Goal: Information Seeking & Learning: Check status

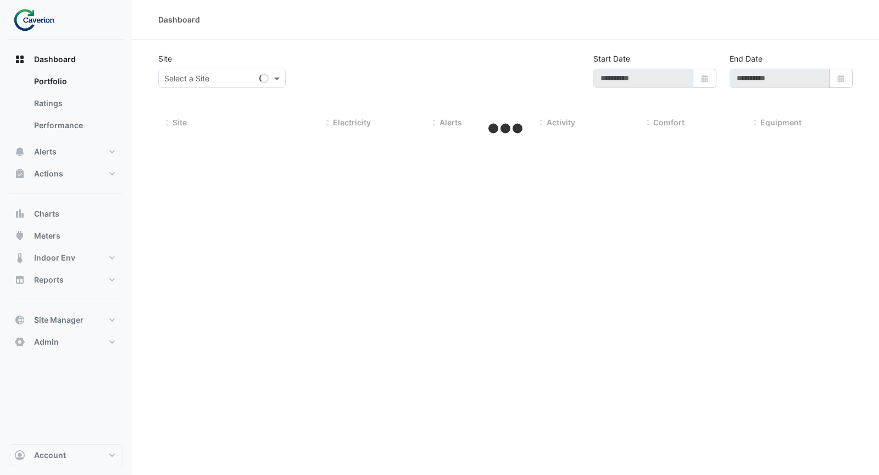
type input "**********"
select select "***"
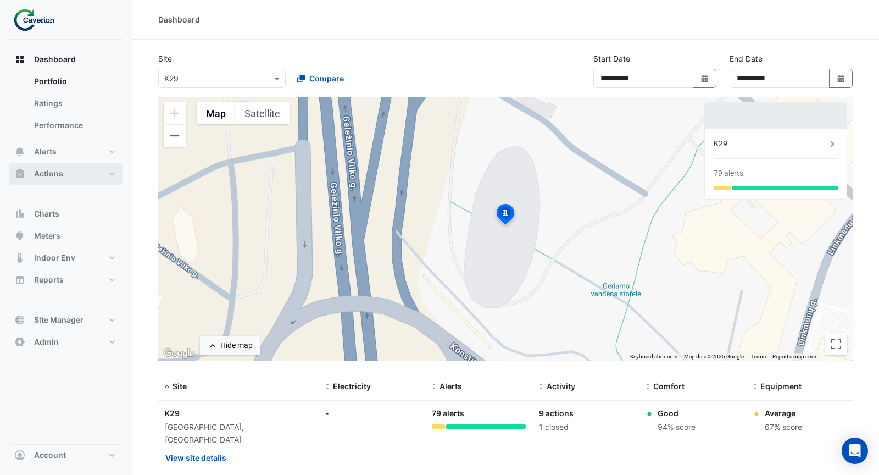
click at [62, 172] on button "Actions" at bounding box center [66, 174] width 114 height 22
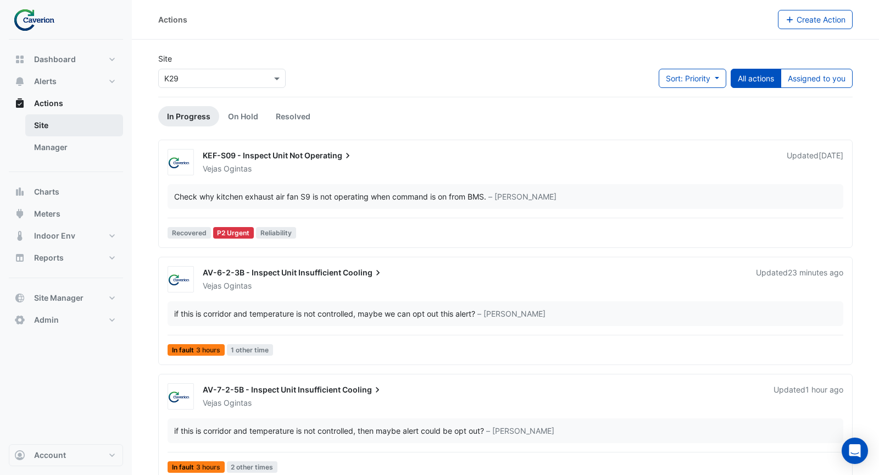
click at [47, 126] on link "Site" at bounding box center [74, 125] width 98 height 22
click at [59, 143] on link "Manager" at bounding box center [74, 147] width 98 height 22
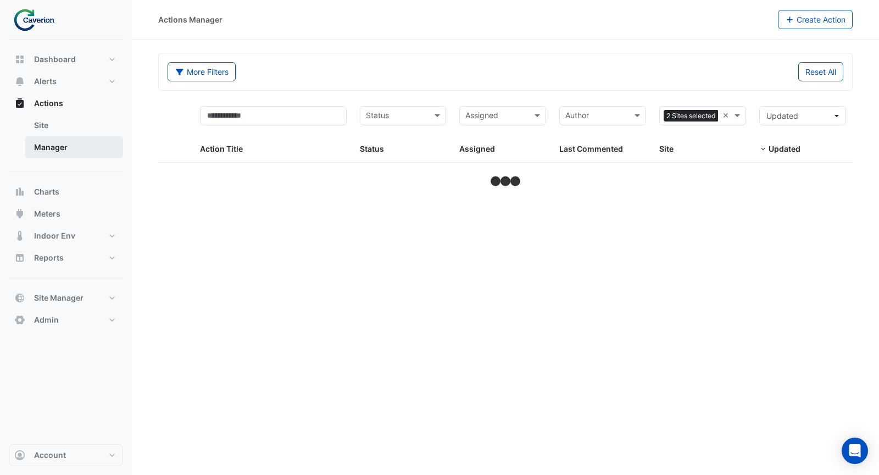
select select "***"
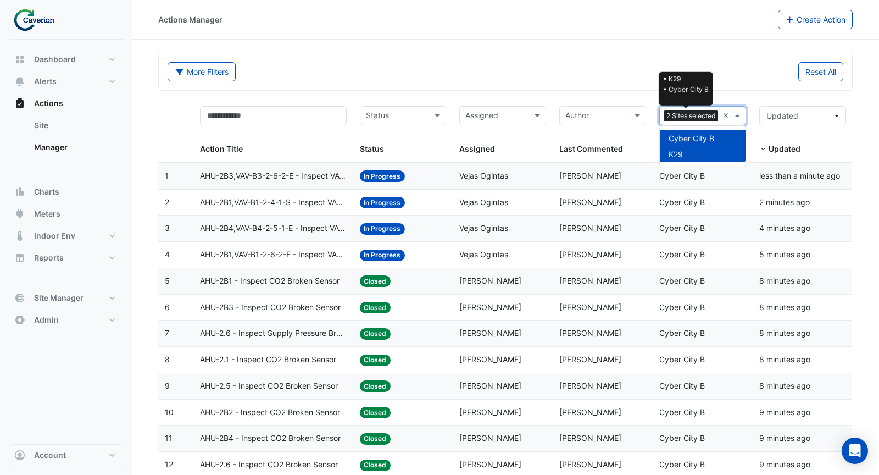
click at [710, 115] on span "2 Sites selected" at bounding box center [691, 116] width 55 height 12
click at [703, 143] on div "Cyber City B" at bounding box center [703, 138] width 86 height 16
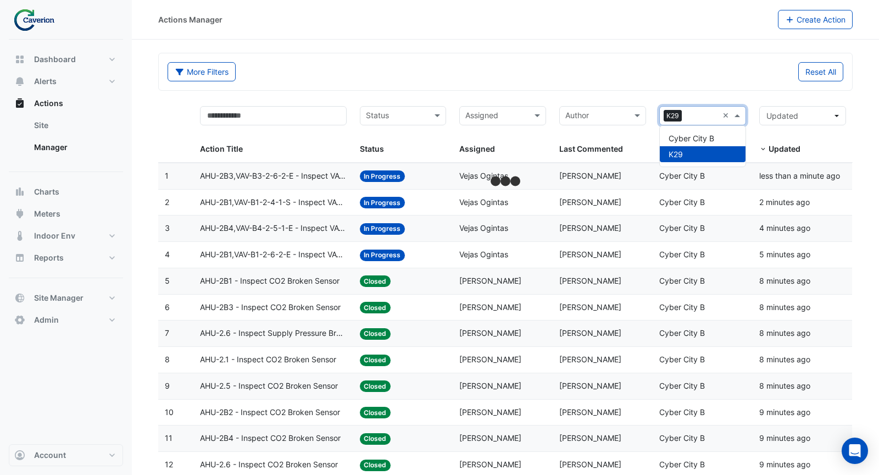
click at [616, 75] on div "Reset All" at bounding box center [677, 71] width 344 height 19
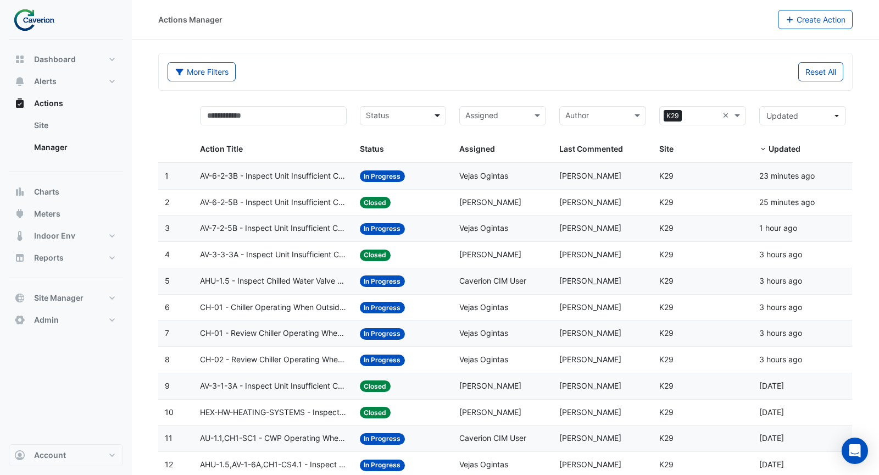
click at [442, 113] on span at bounding box center [439, 115] width 14 height 13
click at [429, 108] on div "Status" at bounding box center [403, 115] width 87 height 19
click at [394, 181] on div "Closed" at bounding box center [403, 186] width 86 height 16
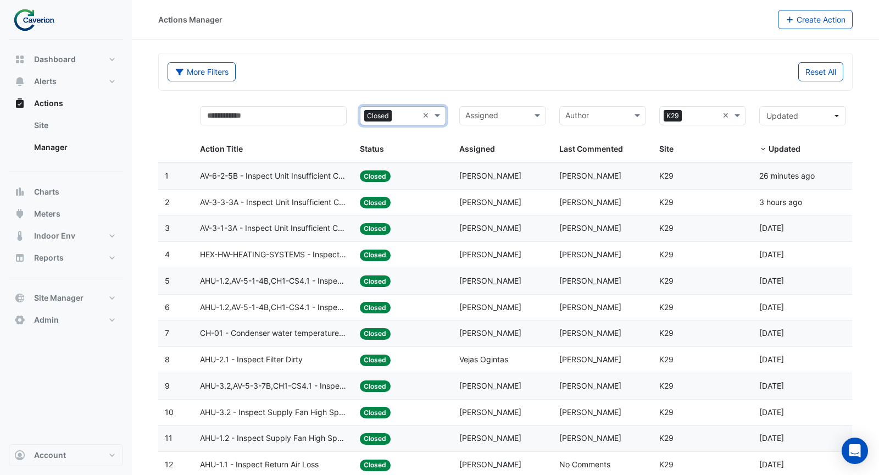
click at [449, 177] on datatable-body-cell "Status: Closed" at bounding box center [403, 176] width 100 height 26
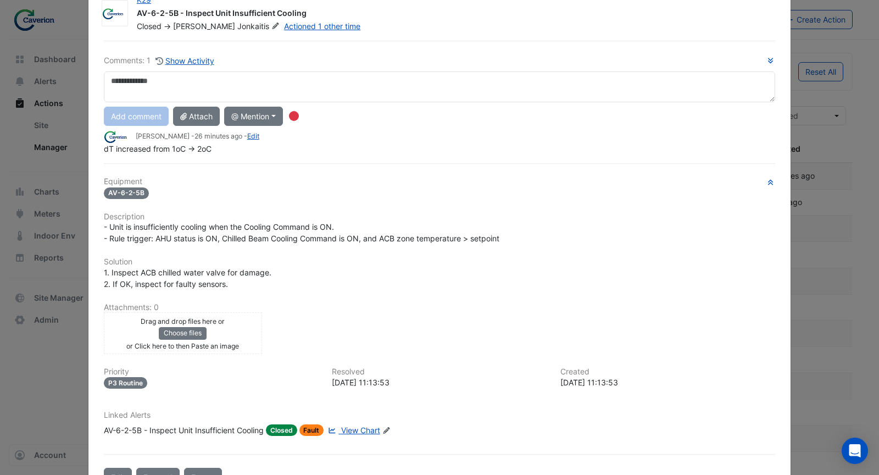
scroll to position [37, 0]
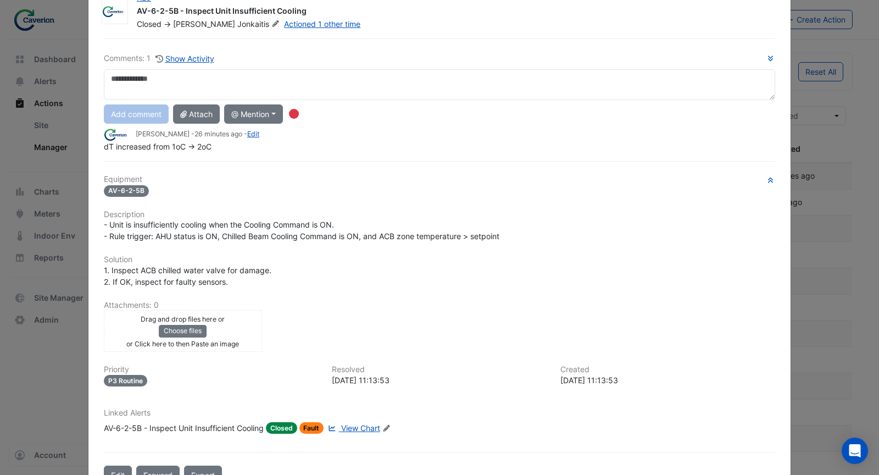
click at [356, 423] on span "View Chart" at bounding box center [360, 427] width 39 height 9
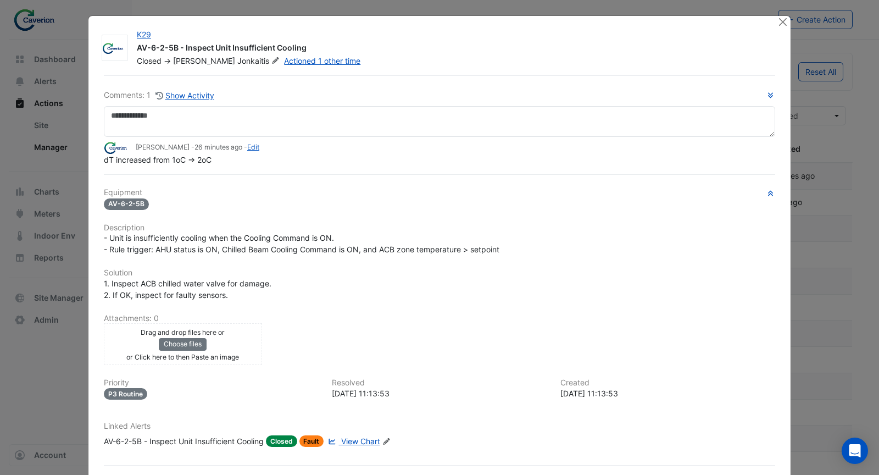
scroll to position [41, 0]
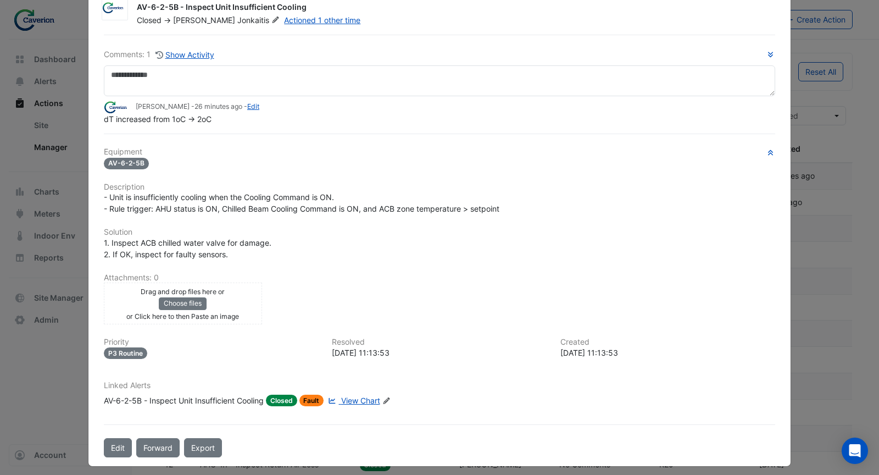
click at [214, 395] on div "AV-6-2-5B - Inspect Unit Insufficient Cooling" at bounding box center [184, 400] width 160 height 12
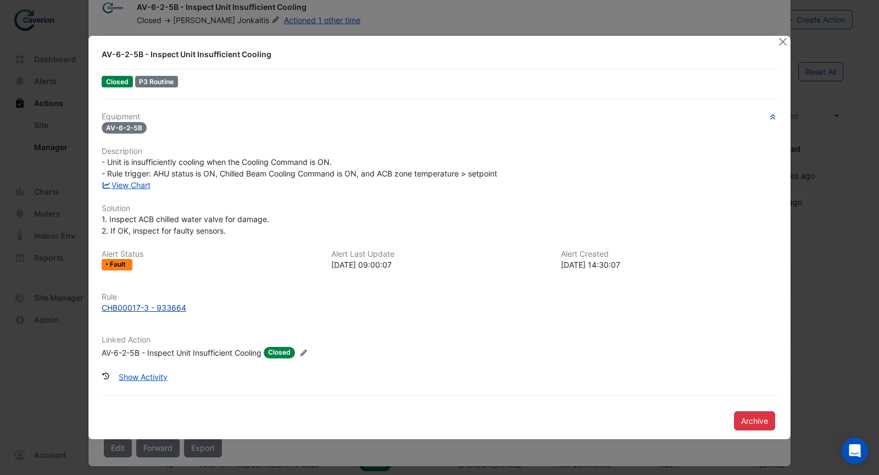
click at [157, 308] on div "CHB00017-3 - 933664" at bounding box center [144, 308] width 85 height 12
click at [785, 43] on button "Close" at bounding box center [783, 42] width 12 height 12
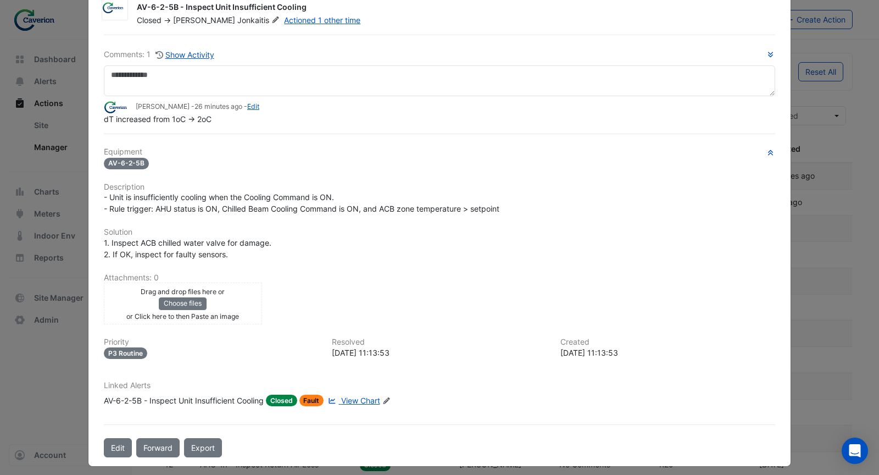
scroll to position [0, 0]
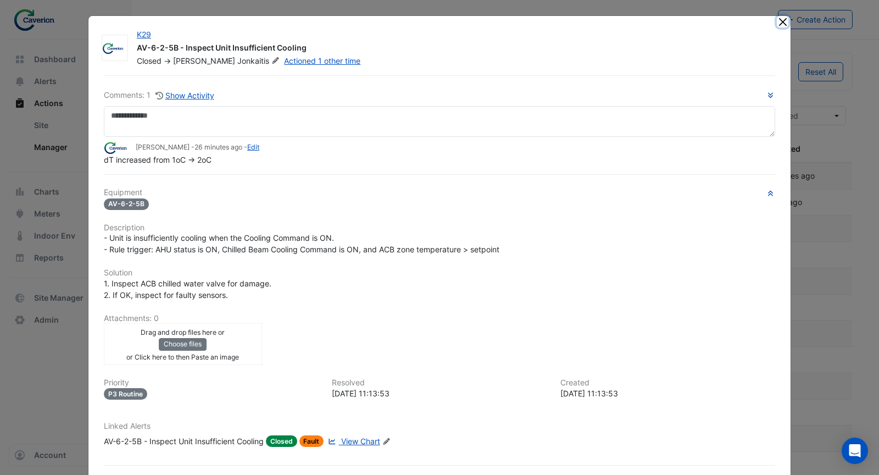
click at [781, 22] on button "Close" at bounding box center [783, 22] width 12 height 12
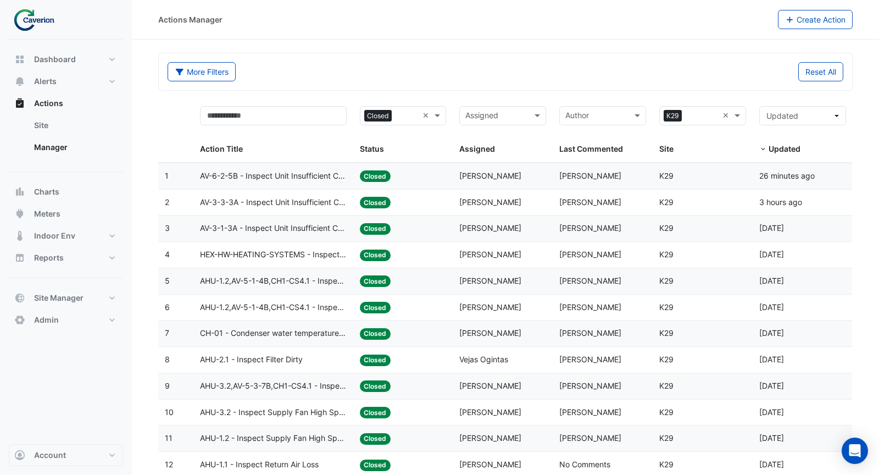
click at [292, 197] on span "AV-3-3-3A - Inspect Unit Insufficient Cooling" at bounding box center [273, 202] width 147 height 13
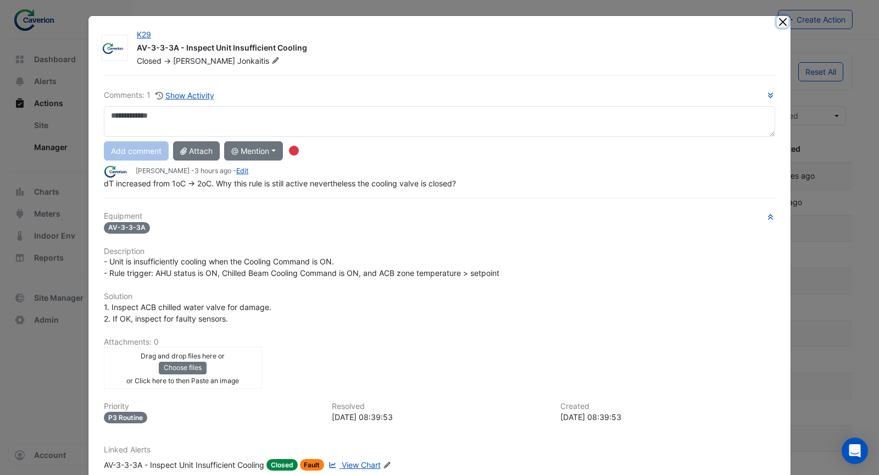
click at [780, 24] on button "Close" at bounding box center [783, 22] width 12 height 12
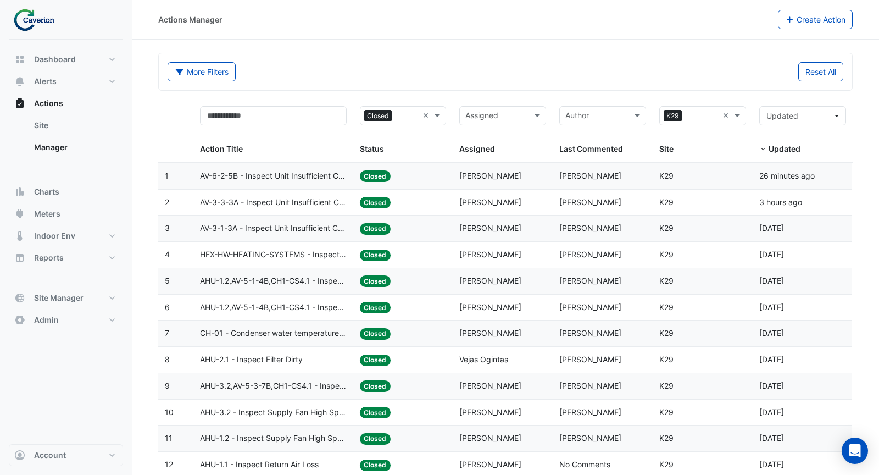
click at [424, 199] on div "Status: Closed" at bounding box center [403, 202] width 87 height 13
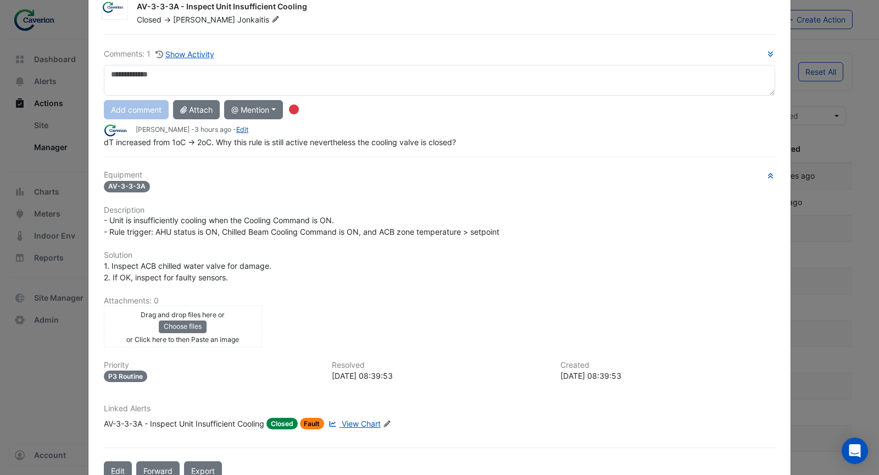
scroll to position [64, 0]
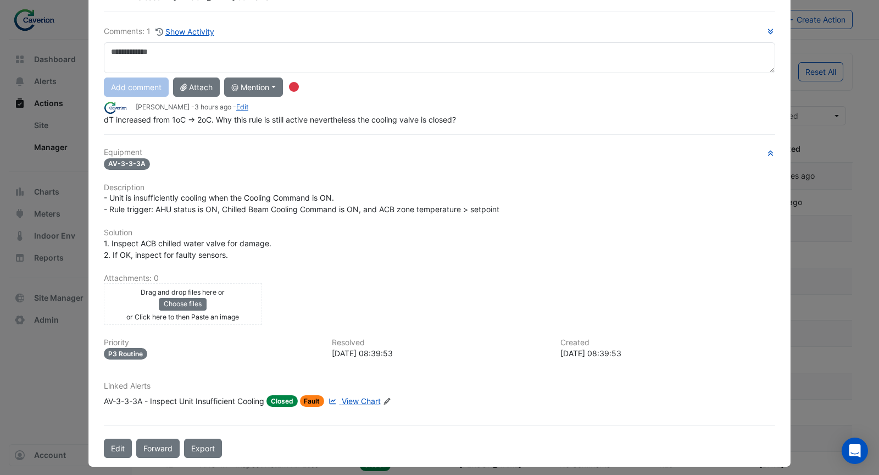
click at [355, 396] on span "View Chart" at bounding box center [361, 400] width 39 height 9
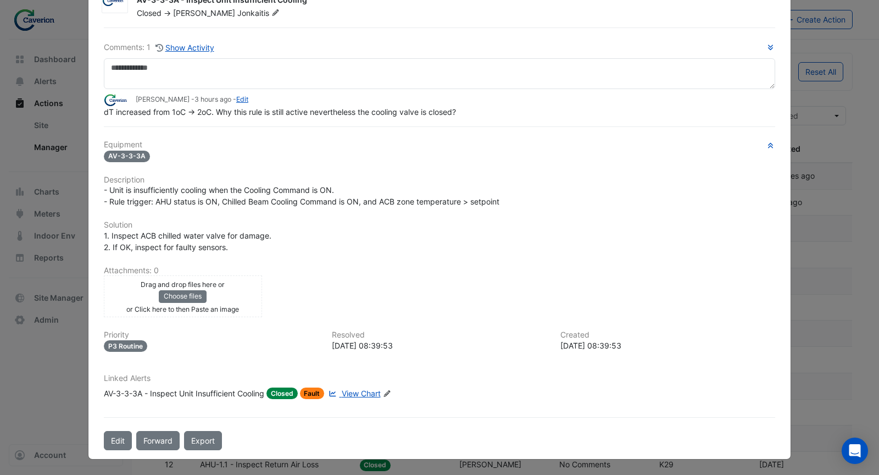
scroll to position [41, 0]
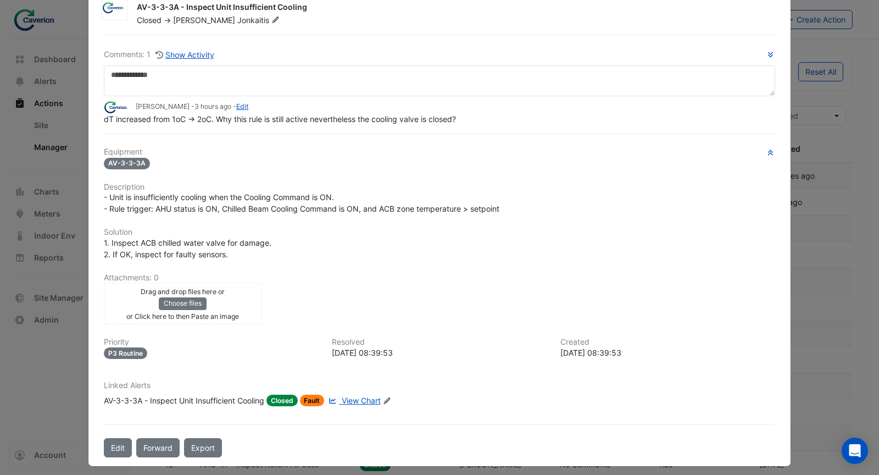
click at [234, 396] on div "AV-3-3-3A - Inspect Unit Insufficient Cooling" at bounding box center [184, 400] width 160 height 12
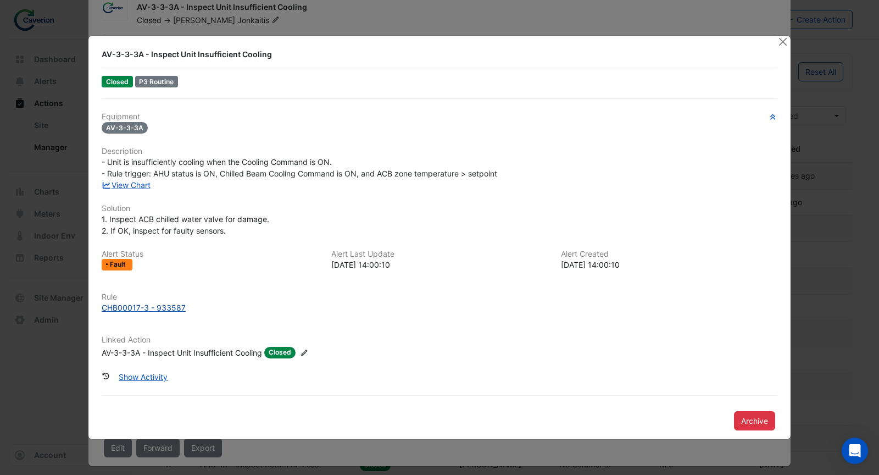
click at [154, 304] on div "CHB00017-3 - 933587" at bounding box center [144, 308] width 84 height 12
click at [779, 47] on button "Close" at bounding box center [783, 42] width 12 height 12
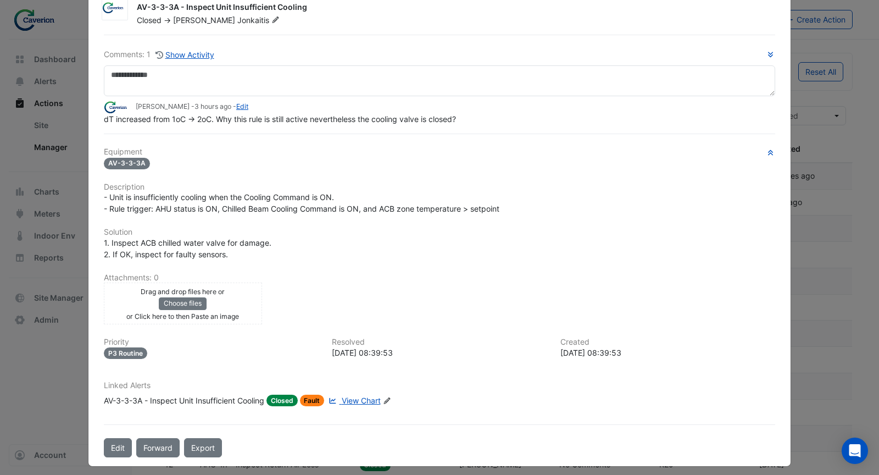
scroll to position [0, 0]
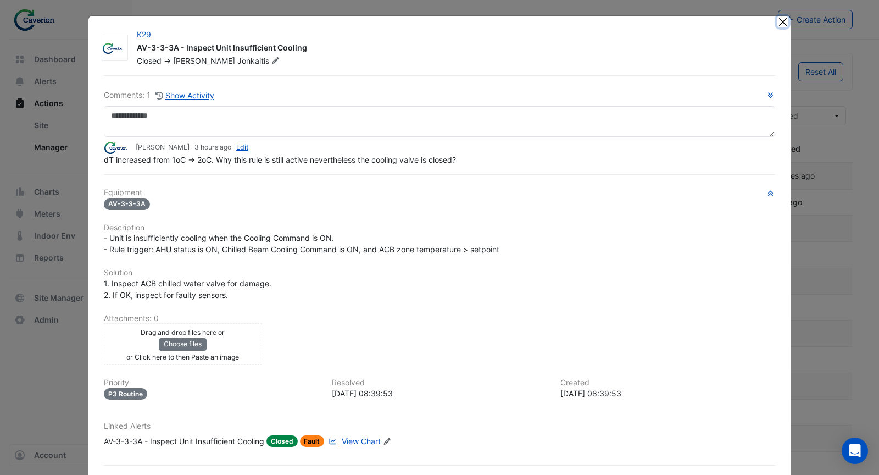
click at [782, 18] on button "Close" at bounding box center [783, 22] width 12 height 12
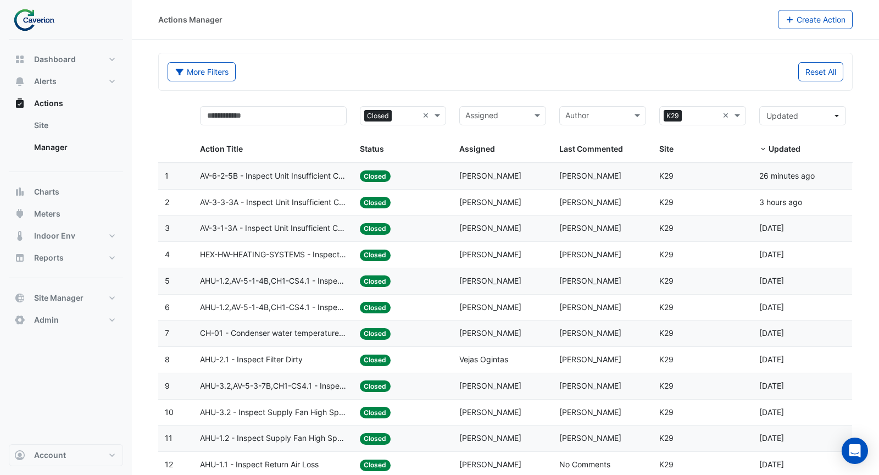
click at [315, 227] on span "AV-3-1-3A - Inspect Unit Insufficient Cooling" at bounding box center [273, 228] width 147 height 13
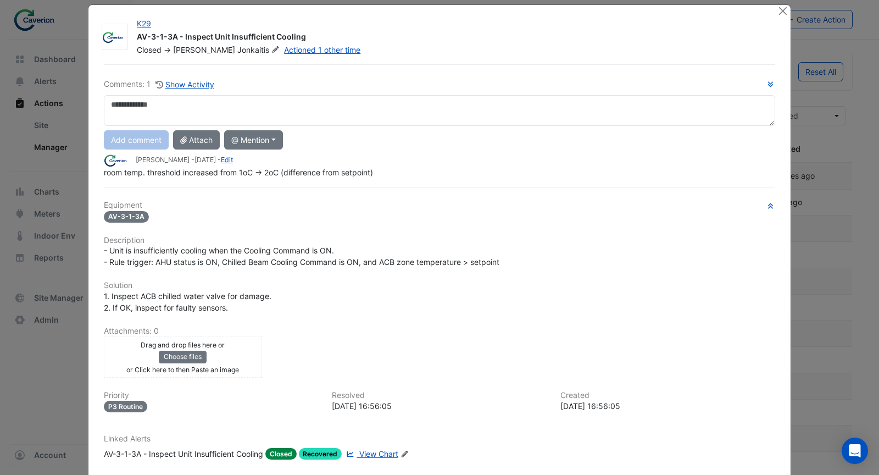
scroll to position [15, 0]
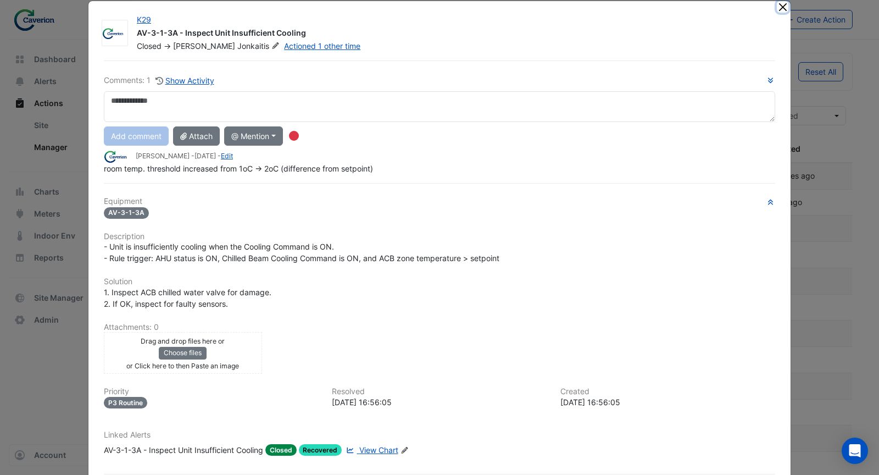
click at [782, 7] on button "Close" at bounding box center [783, 7] width 12 height 12
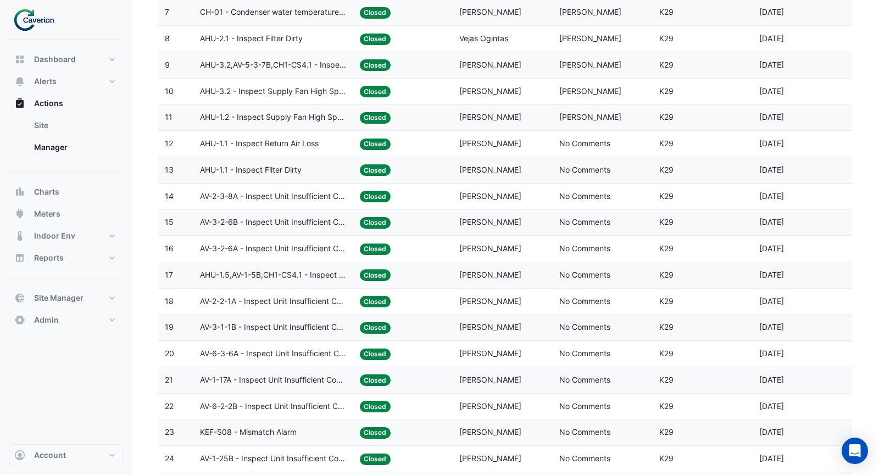
scroll to position [316, 0]
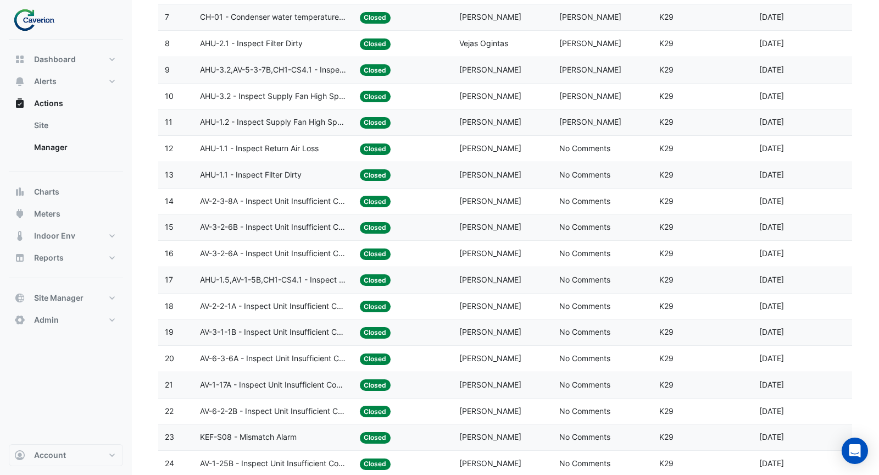
click at [314, 195] on span "AV-2-3-8A - Inspect Unit Insufficient Cooling" at bounding box center [273, 201] width 147 height 13
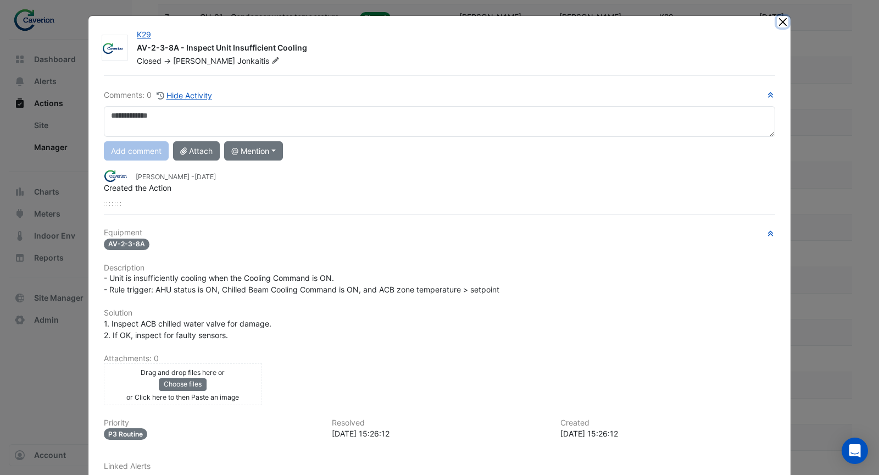
click at [787, 20] on button "Close" at bounding box center [783, 22] width 12 height 12
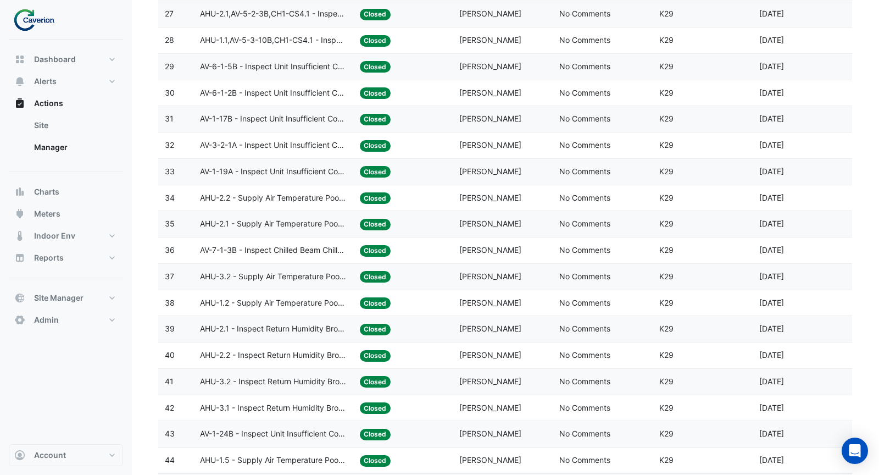
scroll to position [849, 0]
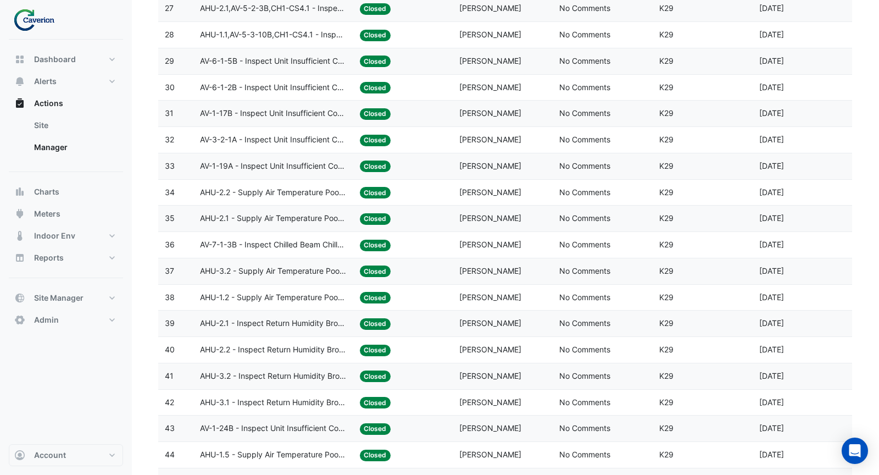
click at [321, 343] on span "AHU-2.2 - Inspect Return Humidity Broken Sensor" at bounding box center [273, 349] width 147 height 13
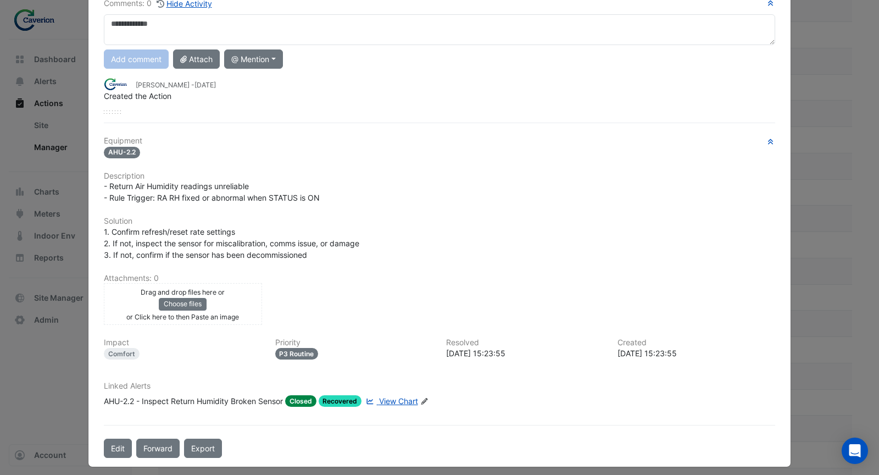
scroll to position [0, 0]
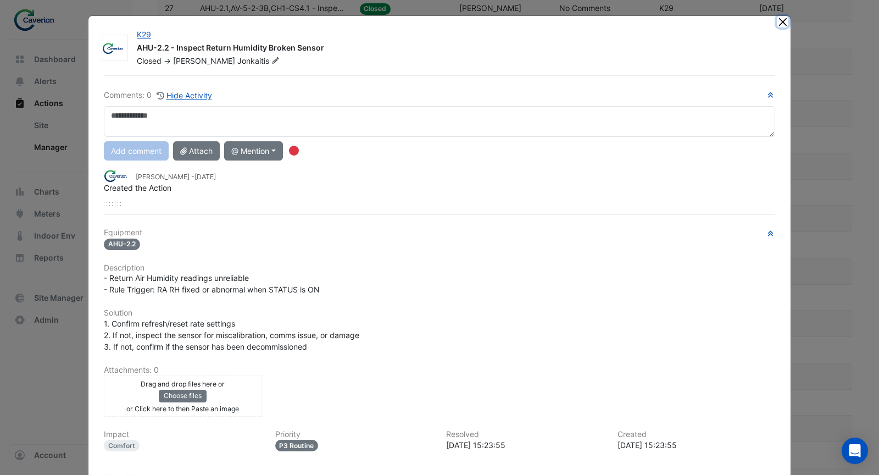
click at [780, 20] on button "Close" at bounding box center [783, 22] width 12 height 12
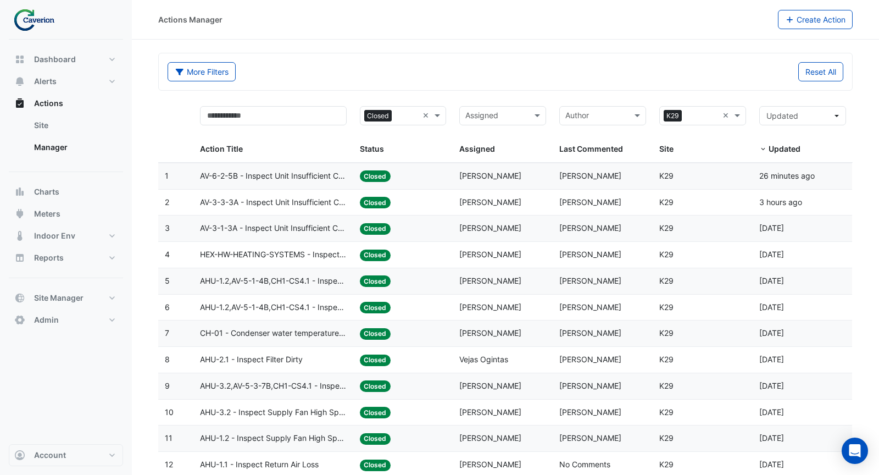
click at [331, 226] on span "AV-3-1-3A - Inspect Unit Insufficient Cooling" at bounding box center [273, 228] width 147 height 13
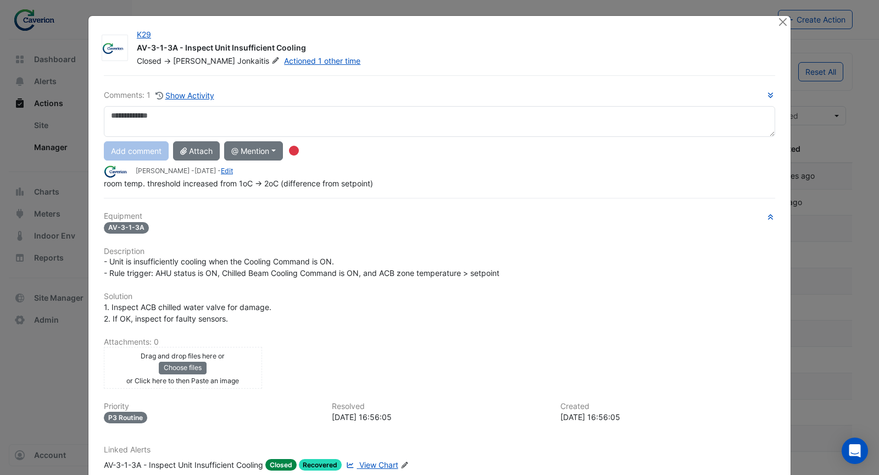
click at [788, 24] on div at bounding box center [784, 22] width 14 height 13
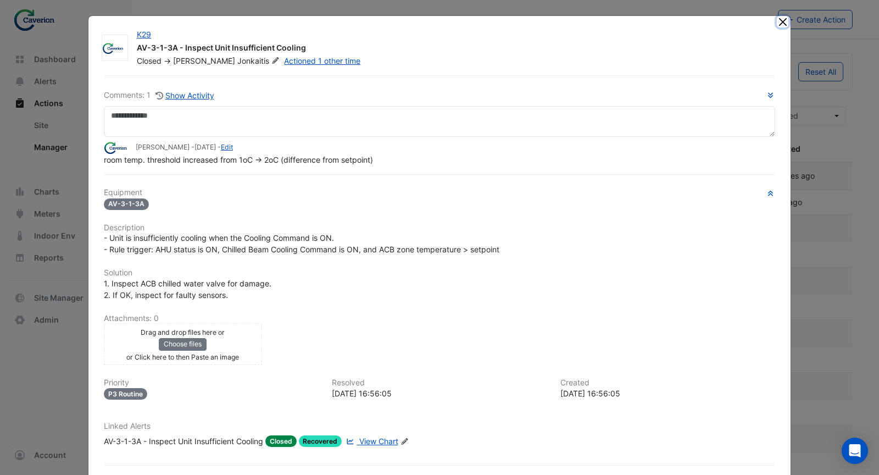
click at [785, 24] on button "Close" at bounding box center [783, 22] width 12 height 12
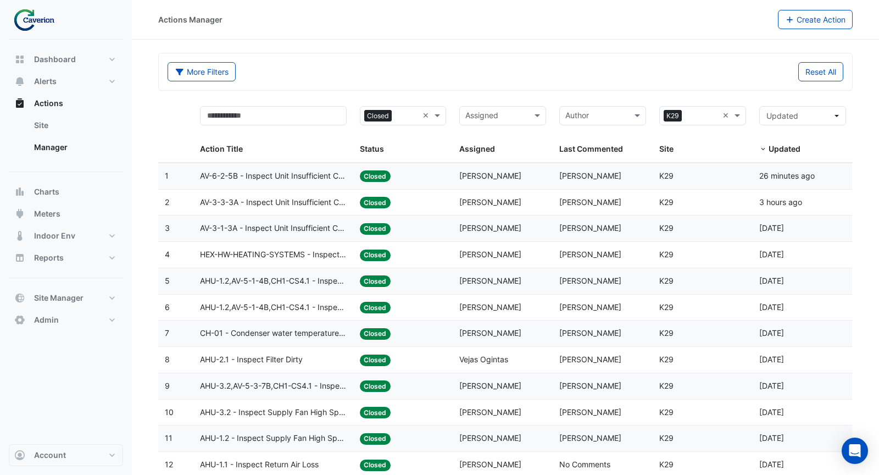
click at [307, 257] on span "HEX-HW-HEATING-SYSTEMS - Inspect Hot Water HE Secondary Water Pump Low Temperat…" at bounding box center [273, 254] width 147 height 13
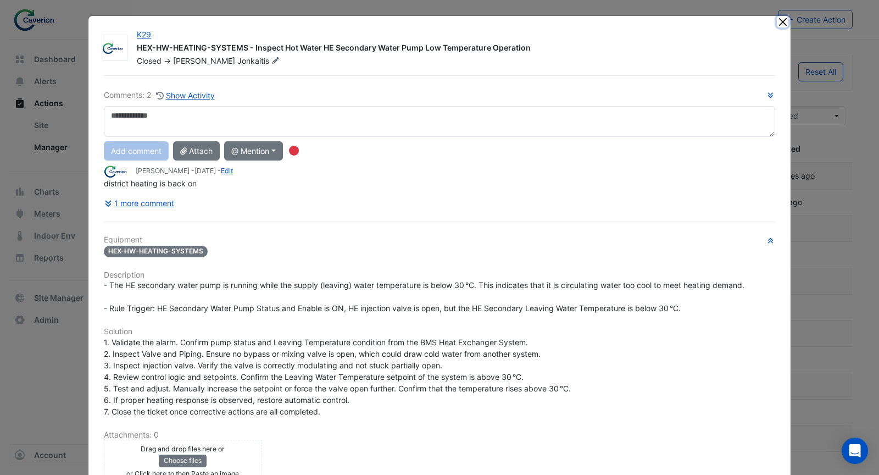
click at [781, 19] on button "Close" at bounding box center [783, 22] width 12 height 12
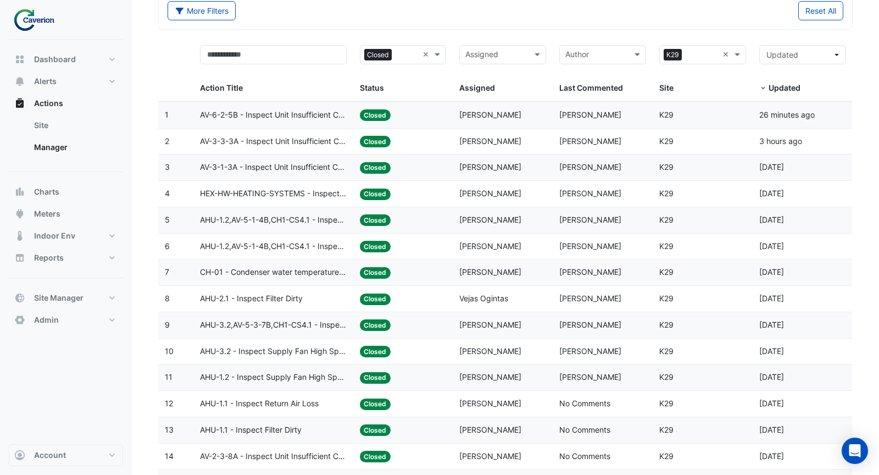
scroll to position [63, 0]
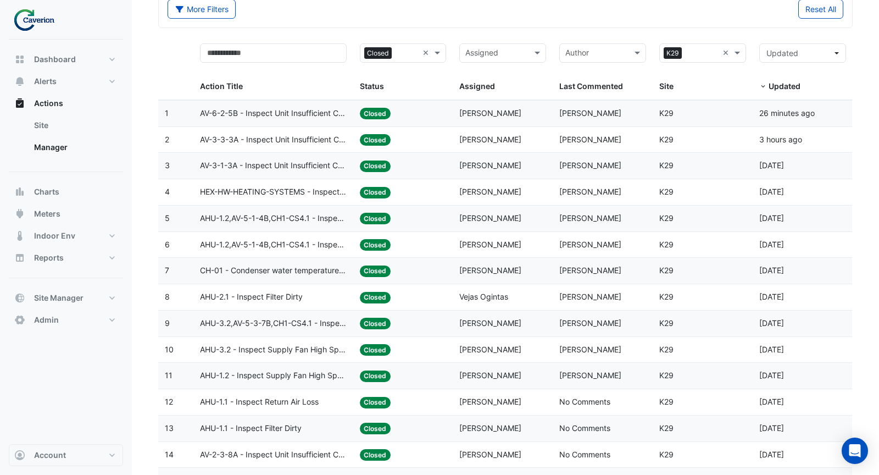
click at [331, 221] on span "AHU-1.2,AV-5-1-4B,CH1-CS4.1 - Inspect Unit Insufficient Cooling" at bounding box center [273, 218] width 147 height 13
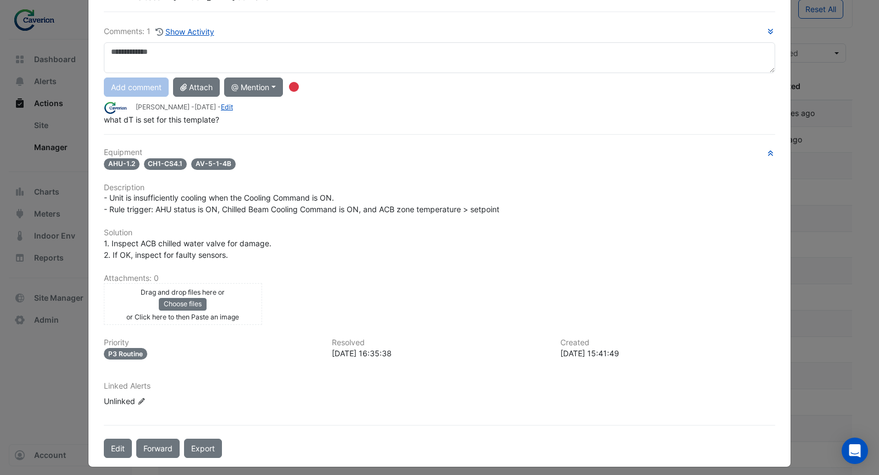
scroll to position [0, 0]
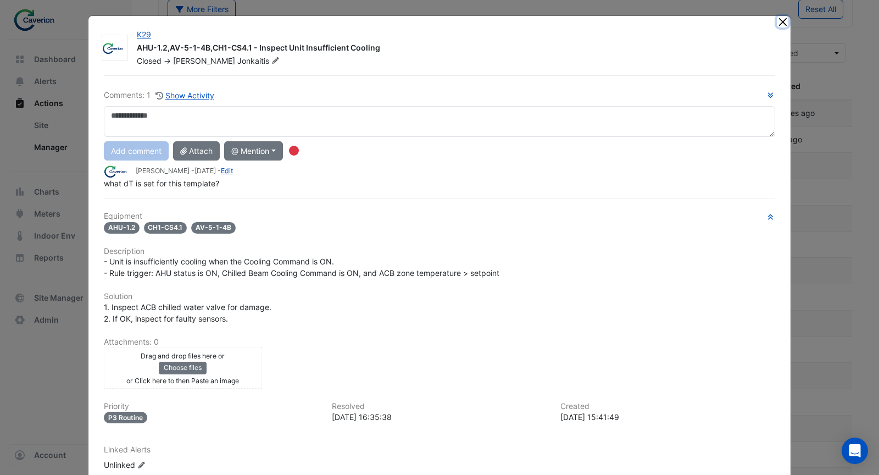
click at [787, 20] on button "Close" at bounding box center [783, 22] width 12 height 12
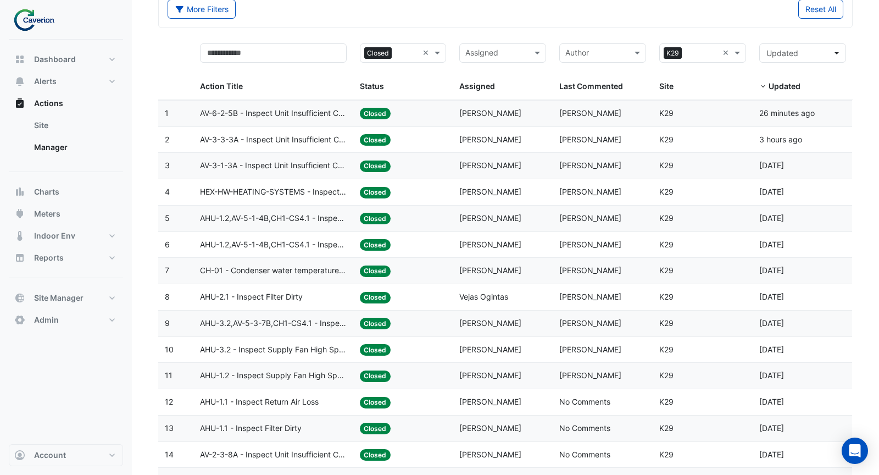
click at [329, 248] on datatable-body-cell "Action Title: AHU-1.2,AV-5-1-4B,CH1-CS4.1 - Inspect Unit Insufficient Cooling" at bounding box center [273, 245] width 160 height 26
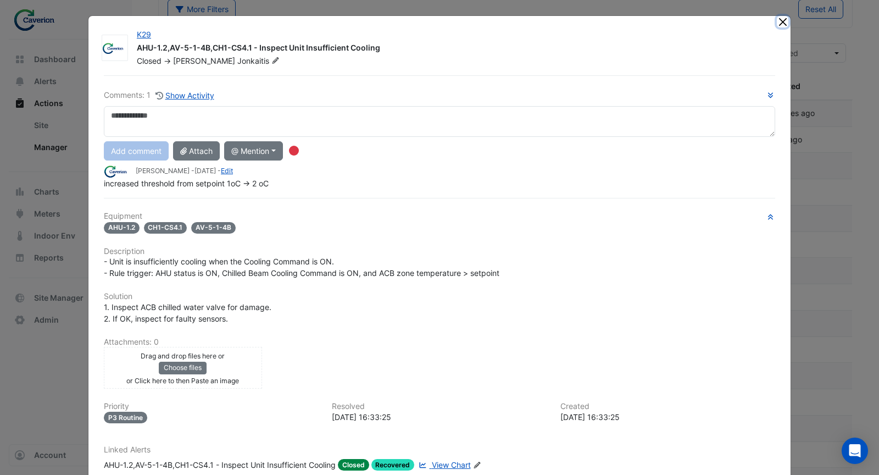
click at [784, 16] on button "Close" at bounding box center [783, 22] width 12 height 12
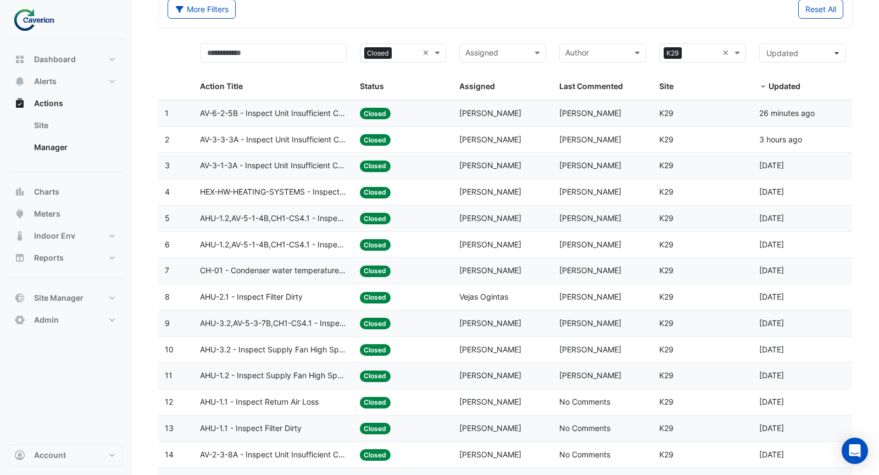
click at [336, 324] on span "AHU-3.2,AV-5-3-7B,CH1-CS4.1 - Inspect Unit Insufficient Cooling" at bounding box center [273, 323] width 147 height 13
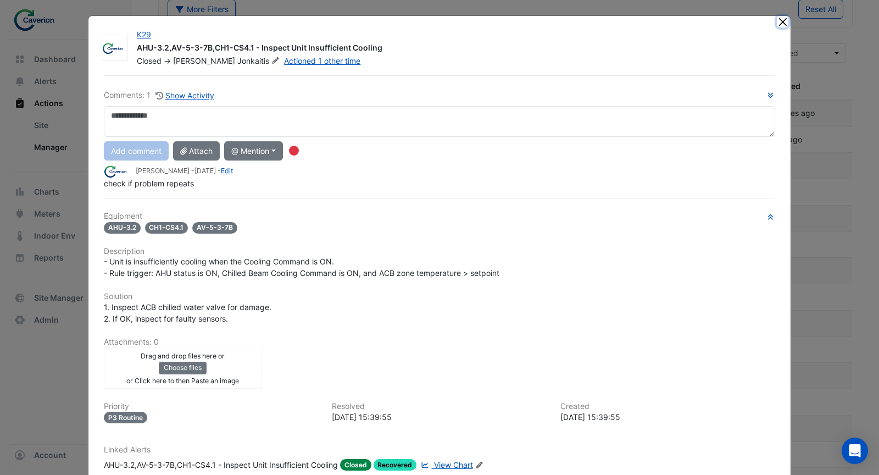
click at [781, 26] on button "Close" at bounding box center [783, 22] width 12 height 12
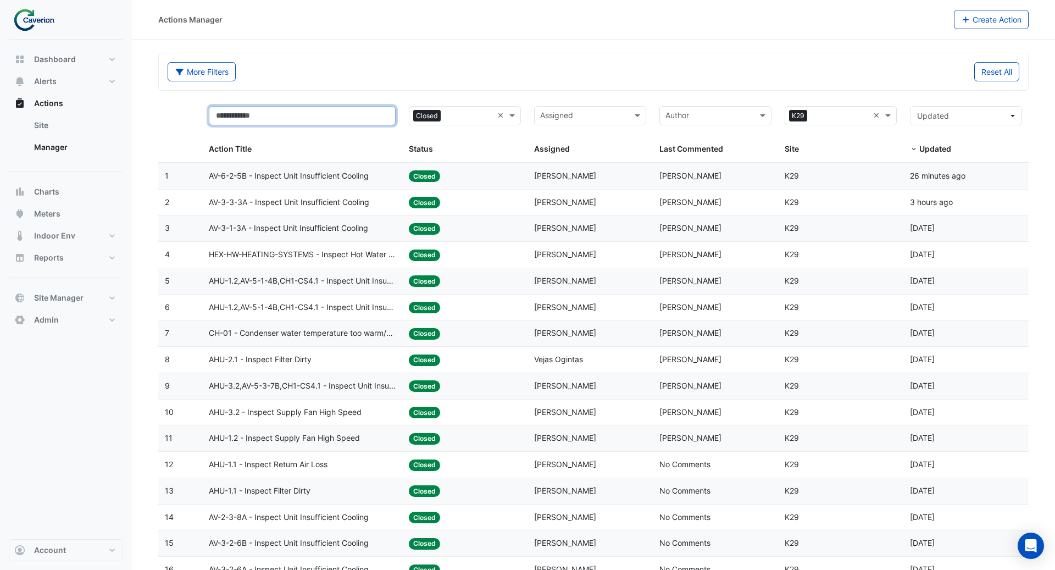
click at [328, 109] on input "text" at bounding box center [302, 115] width 187 height 19
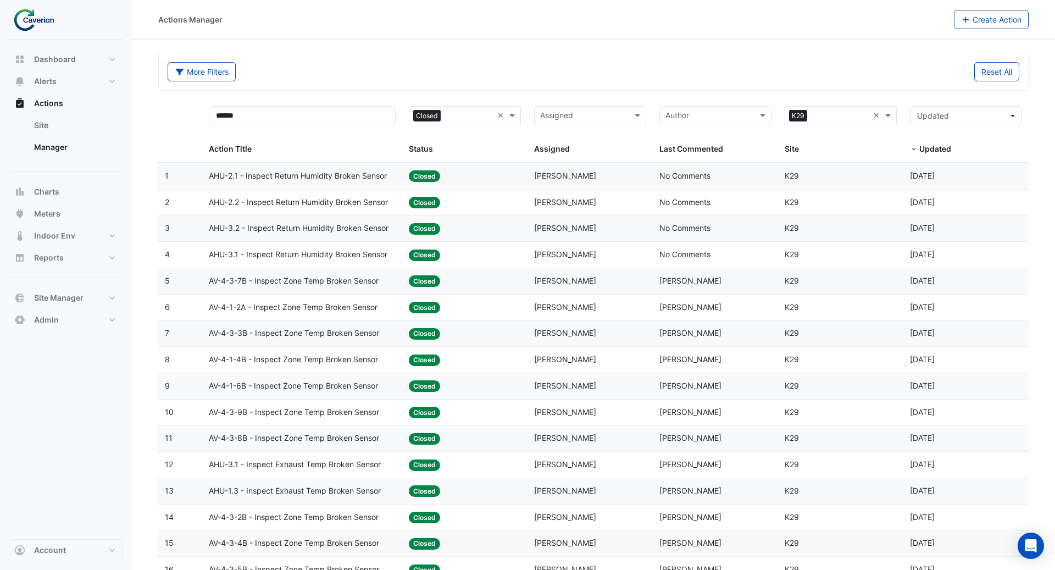
click at [364, 182] on datatable-body-cell "Action Title: AHU-2.1 - Inspect Return Humidity Broken Sensor" at bounding box center [302, 176] width 201 height 26
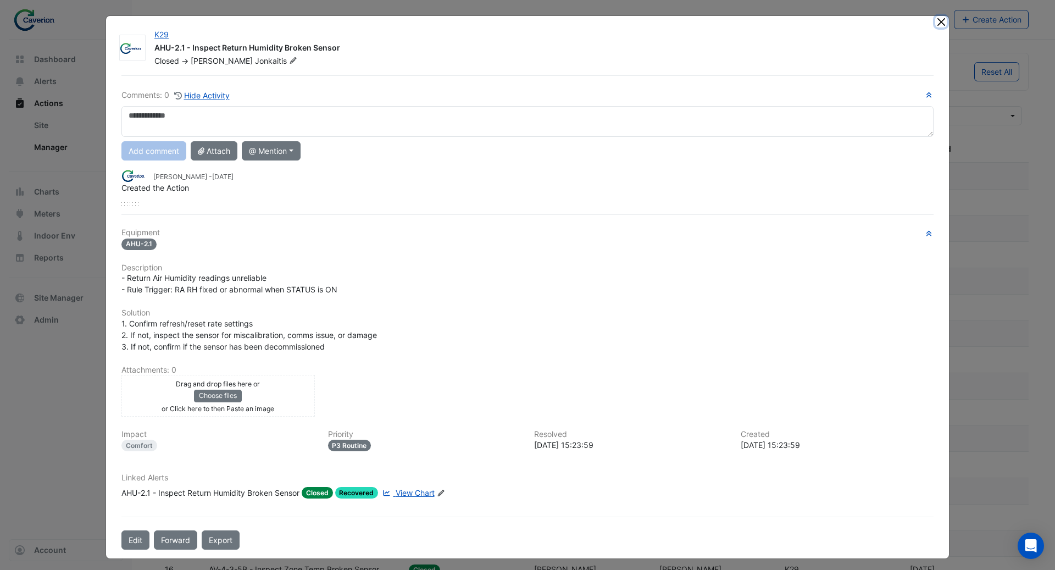
click at [879, 23] on button "Close" at bounding box center [941, 22] width 12 height 12
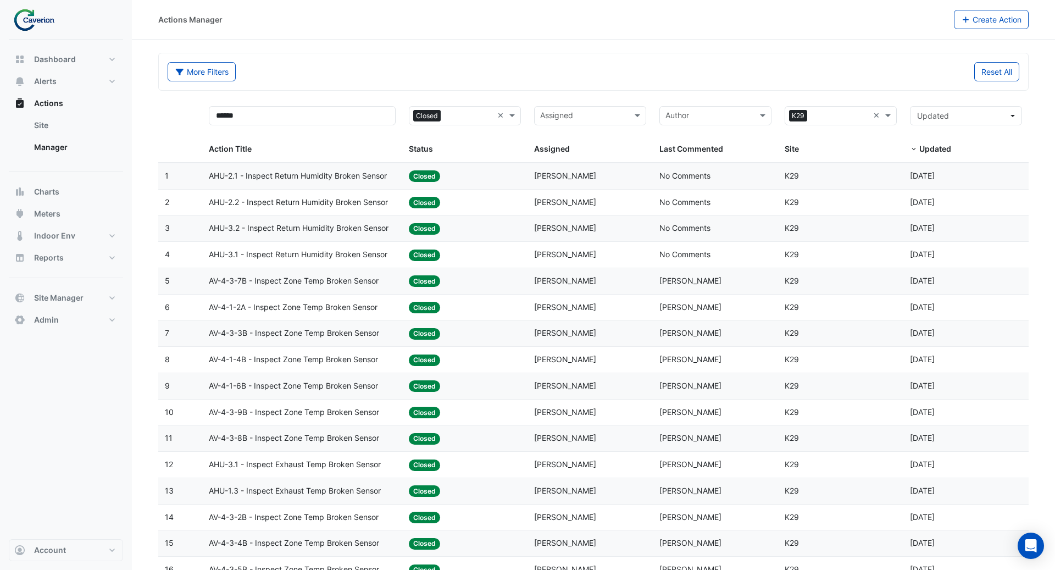
click at [342, 200] on span "AHU-2.2 - Inspect Return Humidity Broken Sensor" at bounding box center [298, 202] width 179 height 13
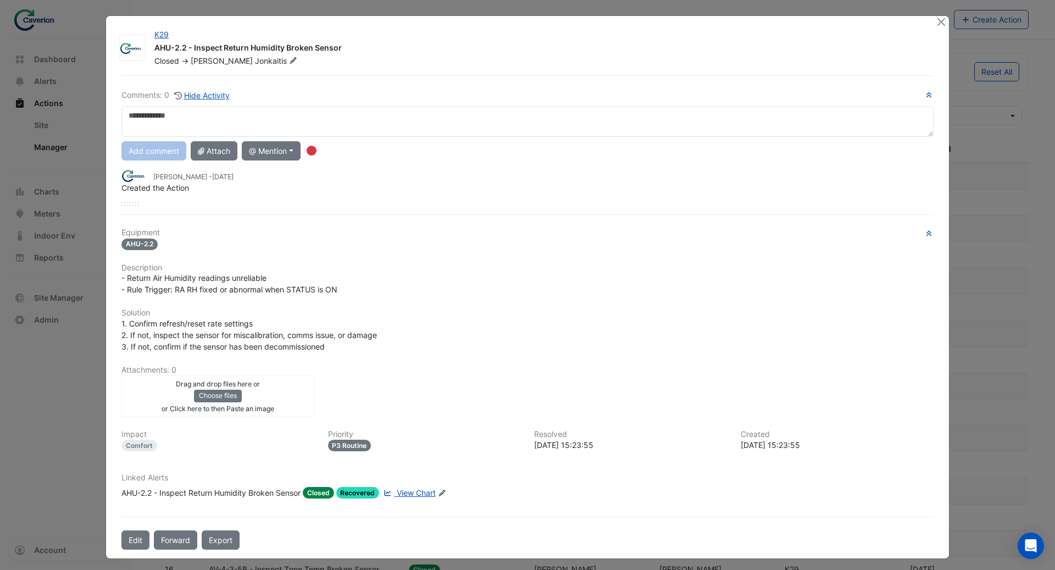
click at [879, 28] on div at bounding box center [942, 22] width 14 height 13
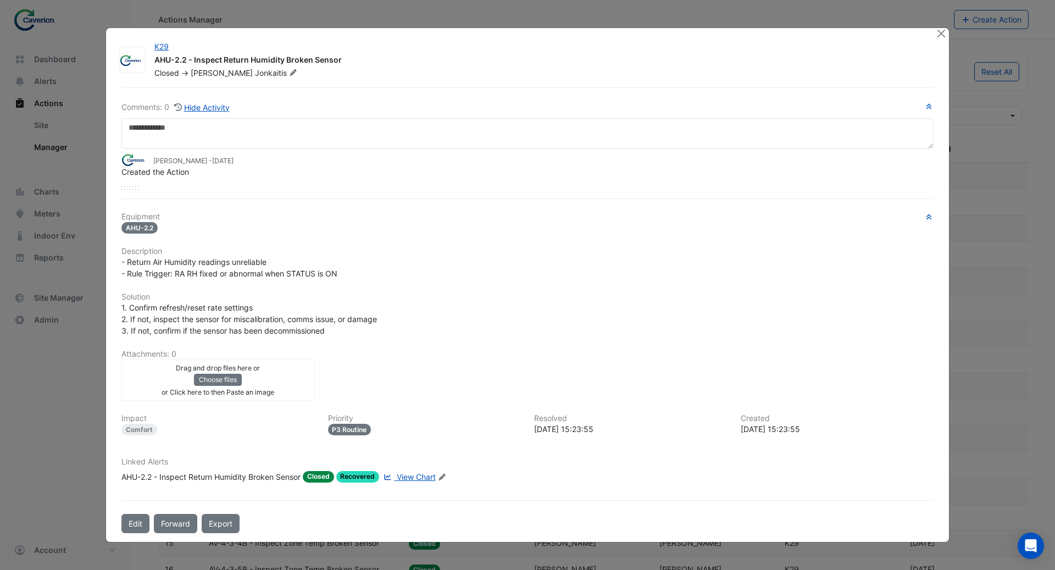
click at [879, 21] on ngb-modal-window "K29 AHU-2.2 - Inspect Return Humidity Broken Sensor Closed -> Tomas Jonkaitis C…" at bounding box center [527, 285] width 1055 height 570
click at [879, 35] on button "Close" at bounding box center [941, 34] width 12 height 12
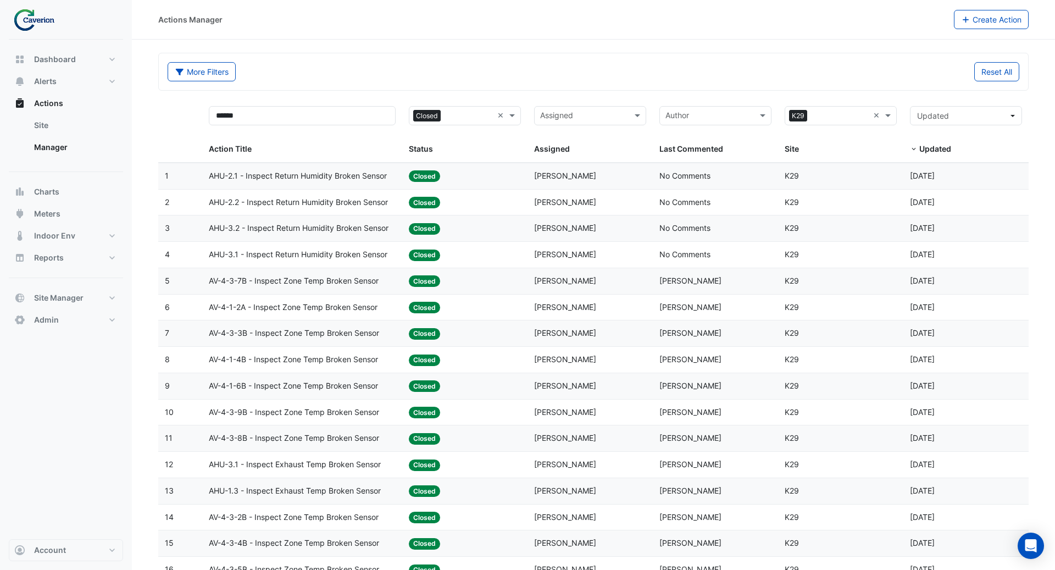
click at [674, 283] on div "Last Commented: Tomas Jonkaitis" at bounding box center [715, 281] width 112 height 13
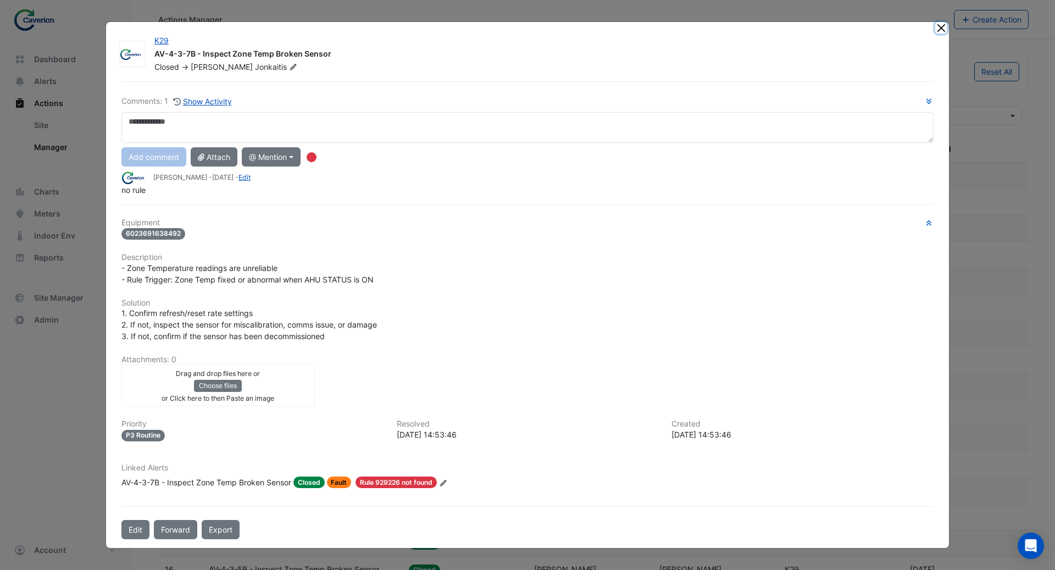
click at [879, 30] on button "Close" at bounding box center [941, 28] width 12 height 12
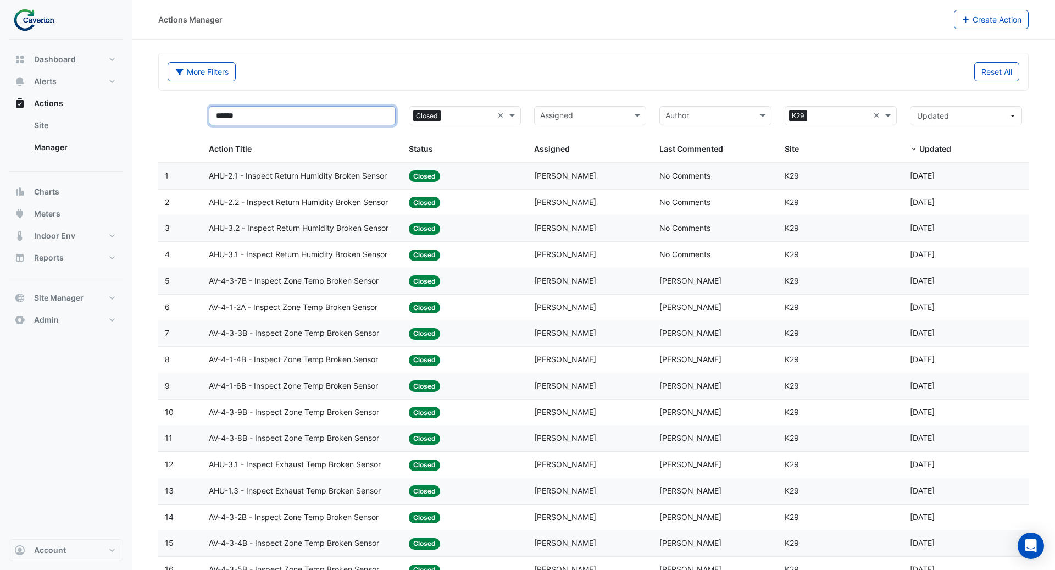
click at [296, 120] on input "******" at bounding box center [302, 115] width 187 height 19
type input "**********"
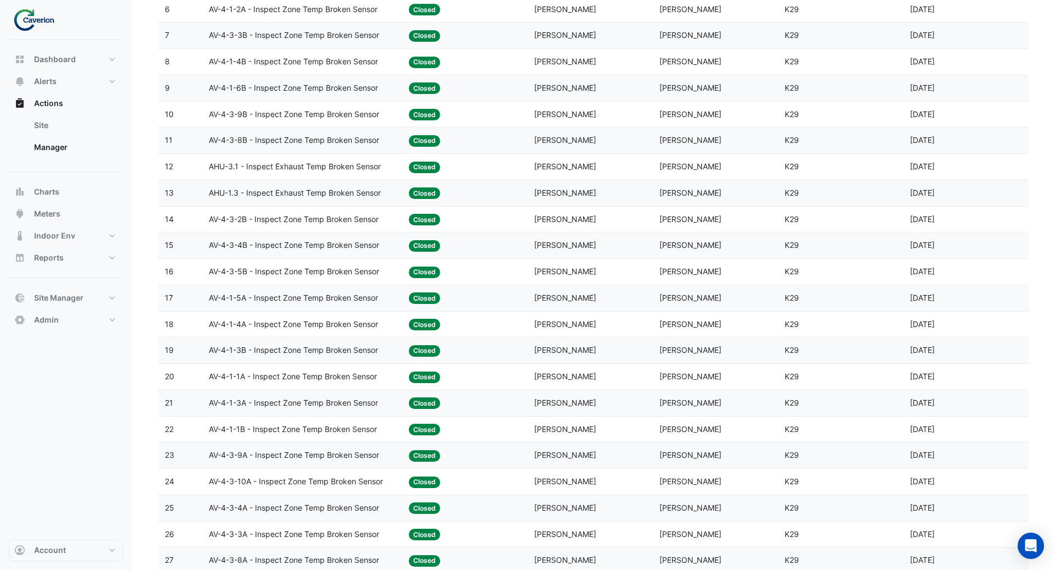
scroll to position [311, 0]
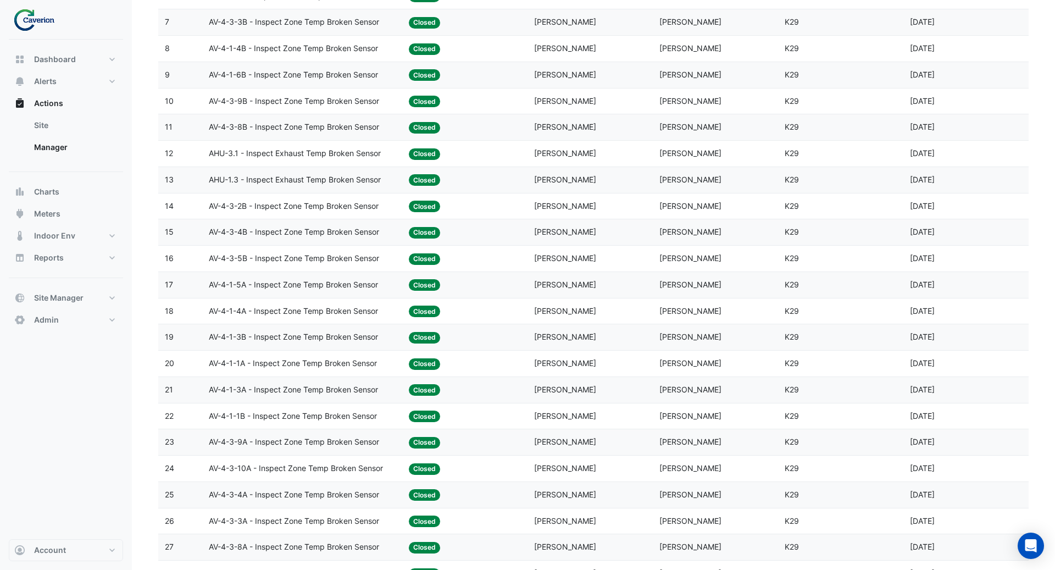
click at [371, 357] on span "AV-4-1-1A - Inspect Zone Temp Broken Sensor" at bounding box center [293, 363] width 168 height 13
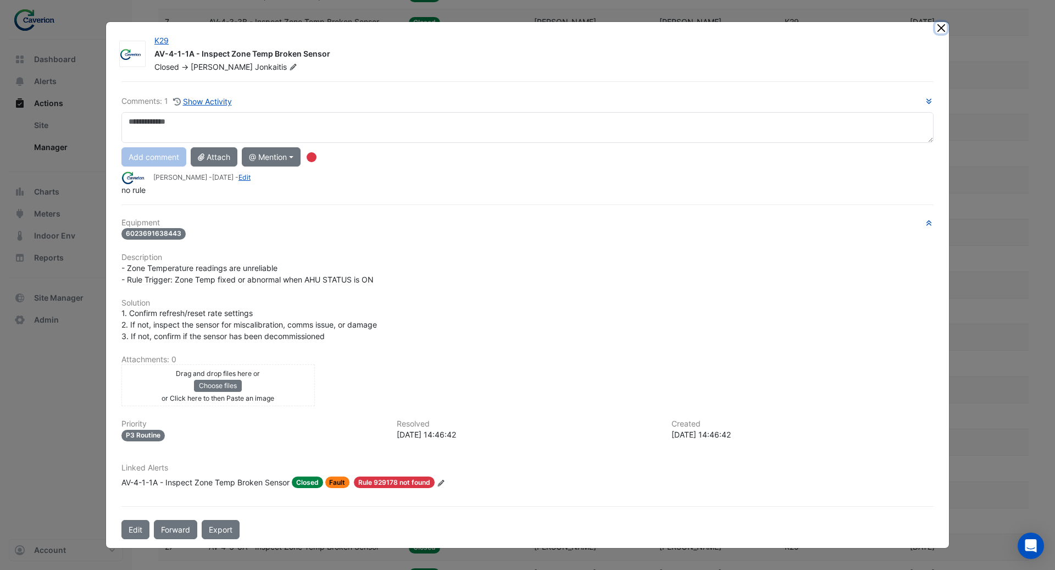
click at [879, 28] on button "Close" at bounding box center [941, 28] width 12 height 12
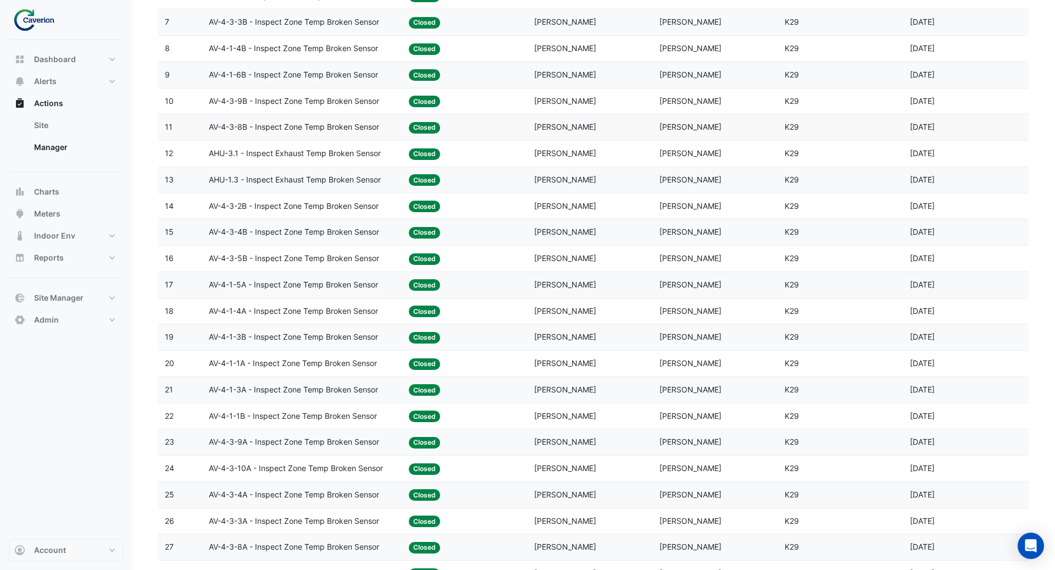
click at [374, 441] on span "AV-4-3-9A - Inspect Zone Temp Broken Sensor" at bounding box center [294, 442] width 170 height 13
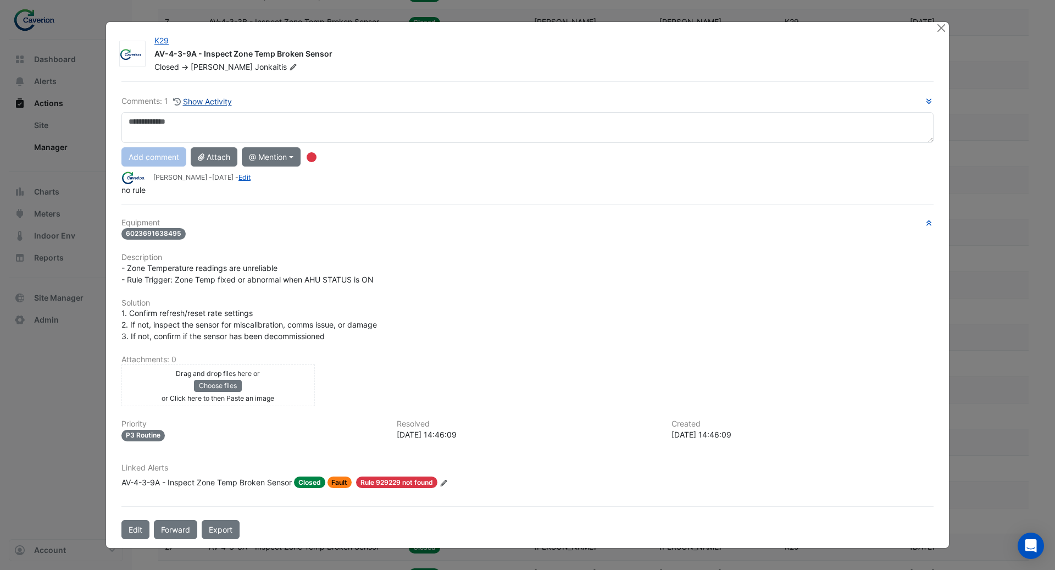
click at [215, 101] on button "Show Activity" at bounding box center [203, 101] width 60 height 13
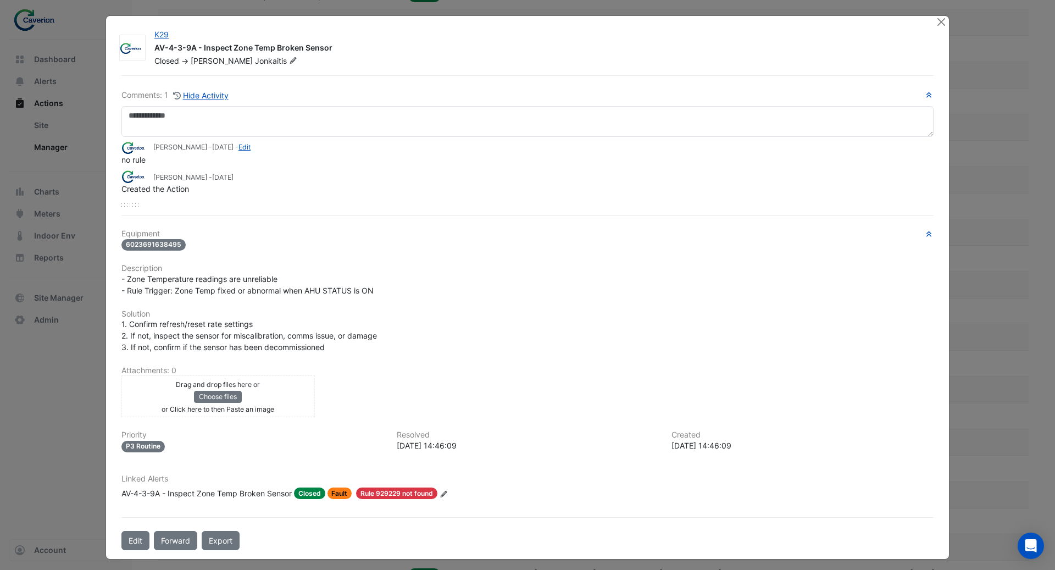
click at [246, 474] on div "AV-4-3-9A - Inspect Zone Temp Broken Sensor" at bounding box center [206, 493] width 170 height 12
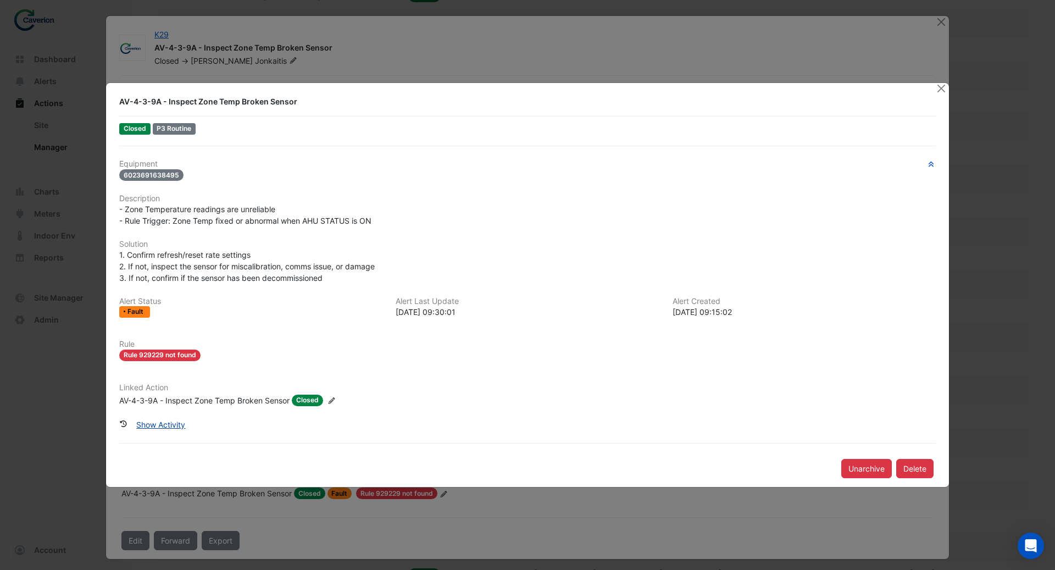
click at [160, 431] on button "Show Activity" at bounding box center [160, 424] width 63 height 19
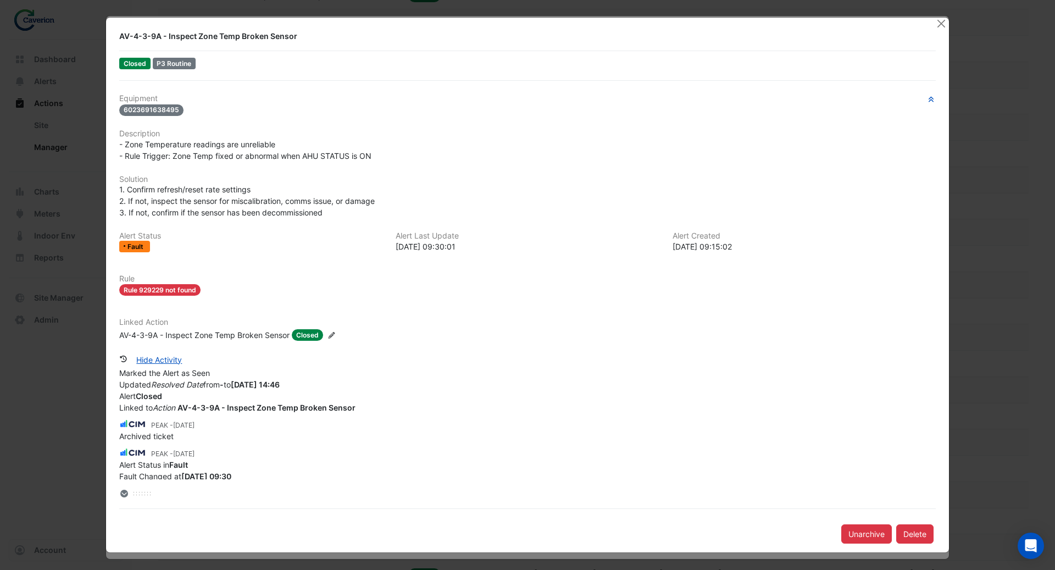
scroll to position [16, 0]
drag, startPoint x: 163, startPoint y: 428, endPoint x: 243, endPoint y: 437, distance: 81.3
click at [243, 437] on app-ticket-change-history "PEAK - 1 week and 6 days ago Archived ticket" at bounding box center [527, 432] width 816 height 24
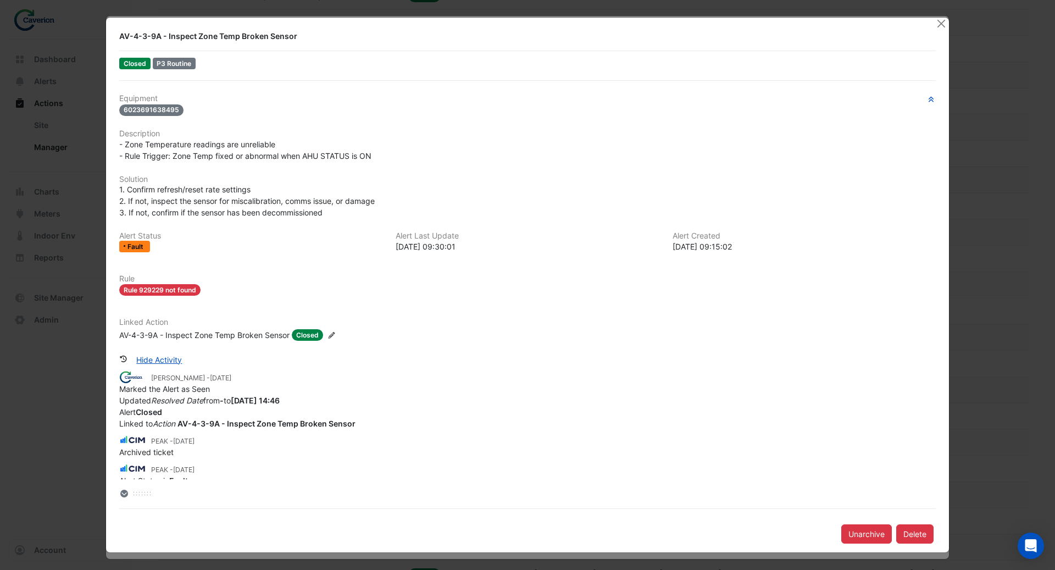
scroll to position [0, 0]
click at [879, 26] on button "Close" at bounding box center [941, 24] width 12 height 12
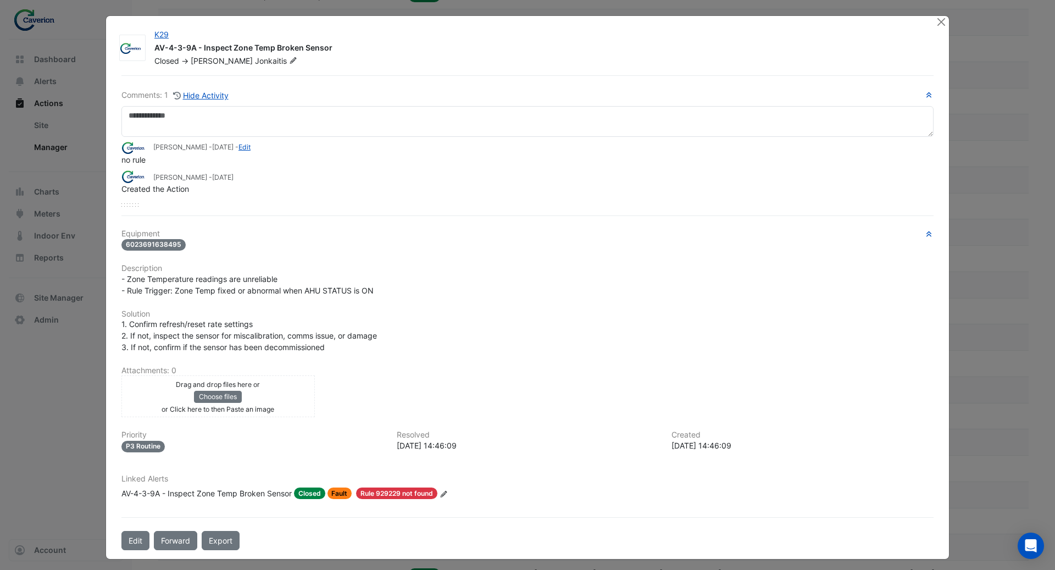
drag, startPoint x: 212, startPoint y: 176, endPoint x: 260, endPoint y: 176, distance: 47.8
click at [260, 176] on div "Tomas Jonkaitis - 3 days ago" at bounding box center [527, 176] width 812 height 13
click at [388, 474] on span "Rule 929229 not found" at bounding box center [396, 493] width 81 height 12
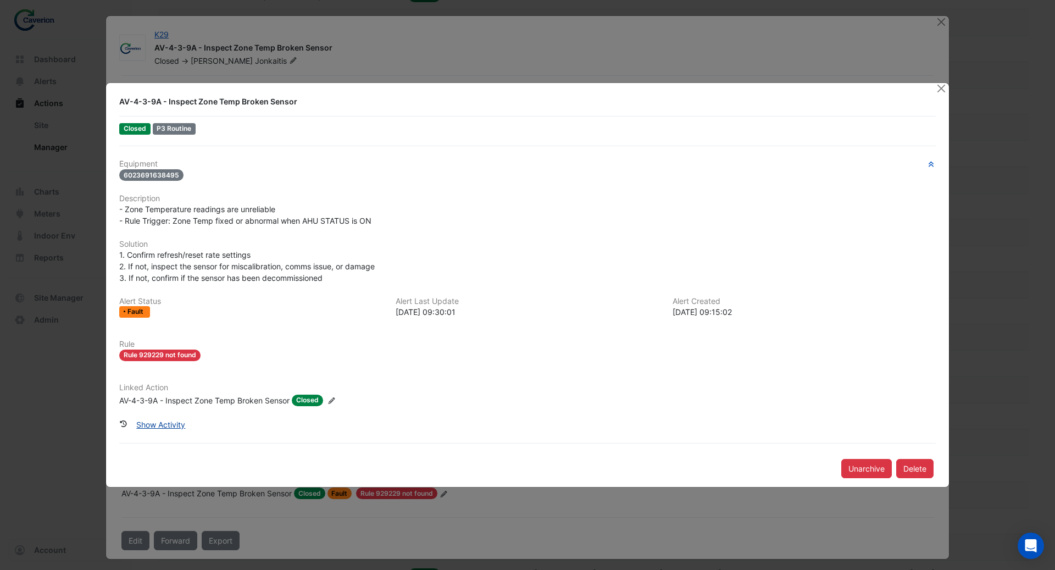
click at [159, 426] on button "Show Activity" at bounding box center [160, 424] width 63 height 19
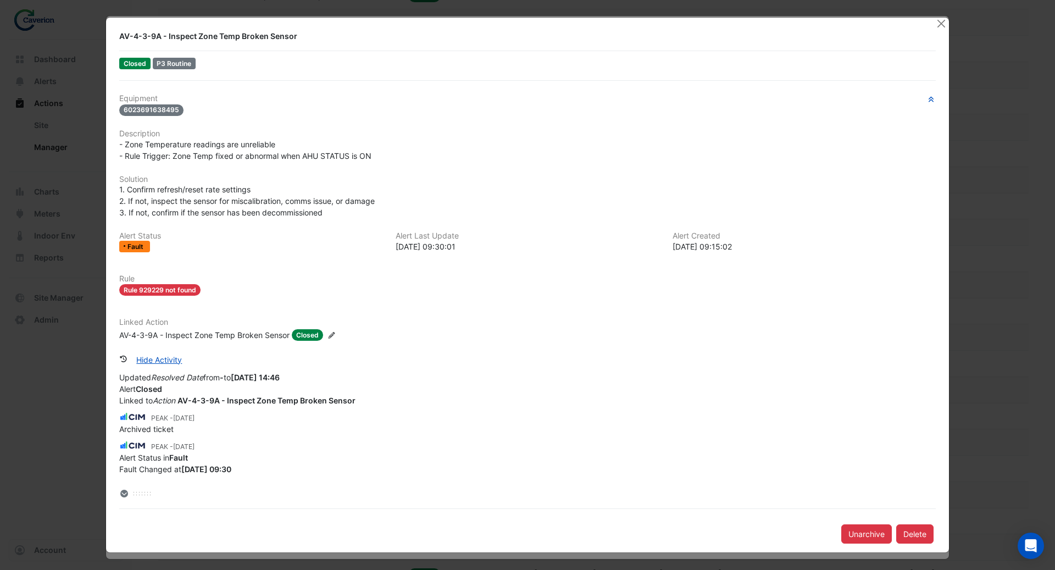
scroll to position [20, 0]
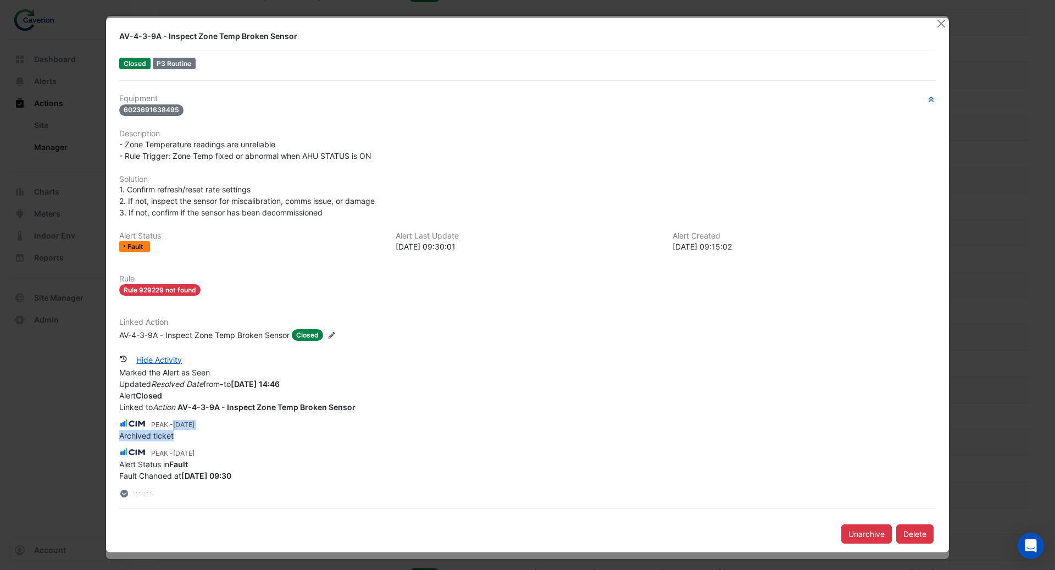
drag, startPoint x: 175, startPoint y: 422, endPoint x: 246, endPoint y: 439, distance: 72.9
click at [246, 439] on app-ticket-change-history "PEAK - 1 week and 6 days ago Archived ticket" at bounding box center [527, 429] width 816 height 24
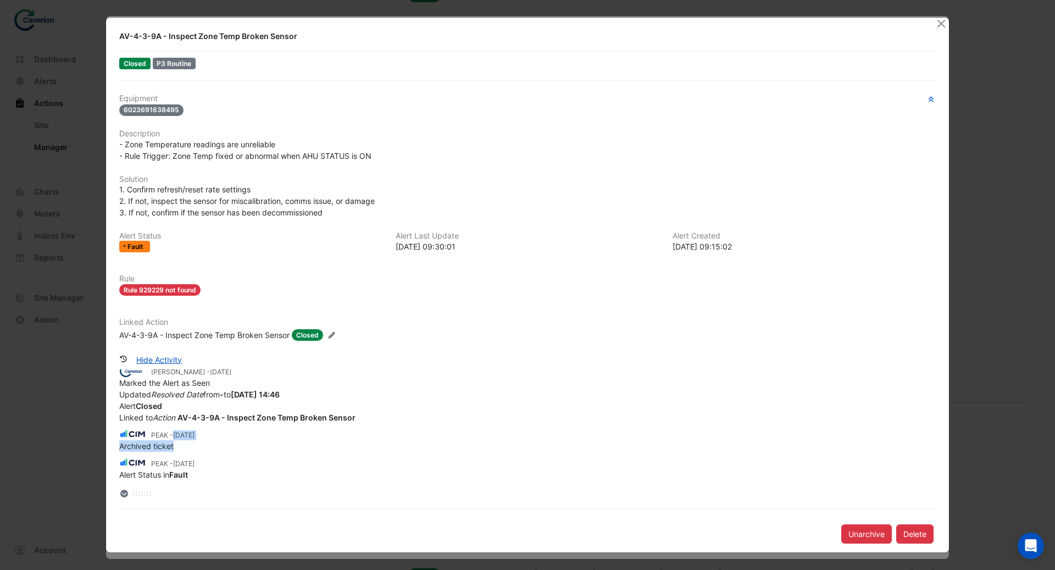
scroll to position [5, 0]
click at [125, 474] on icon at bounding box center [124, 494] width 8 height 8
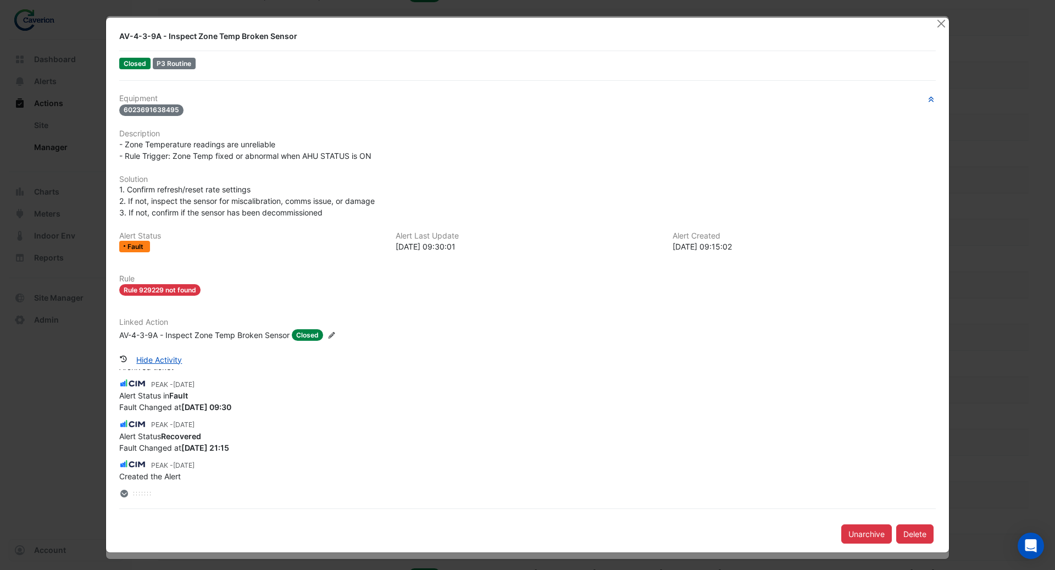
scroll to position [90, 0]
click at [879, 26] on button "Close" at bounding box center [941, 24] width 12 height 12
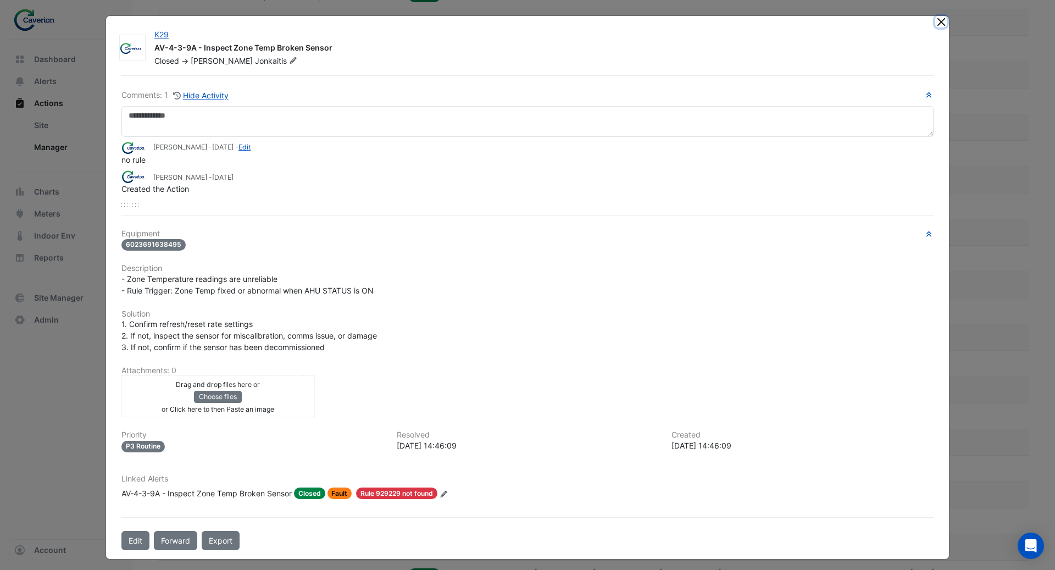
click at [879, 23] on button "Close" at bounding box center [941, 22] width 12 height 12
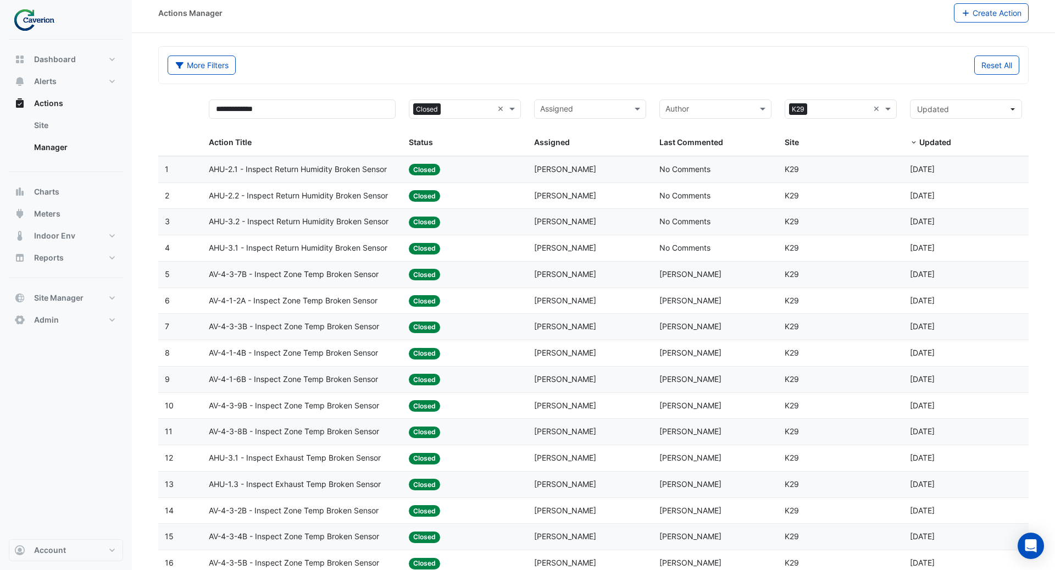
scroll to position [0, 0]
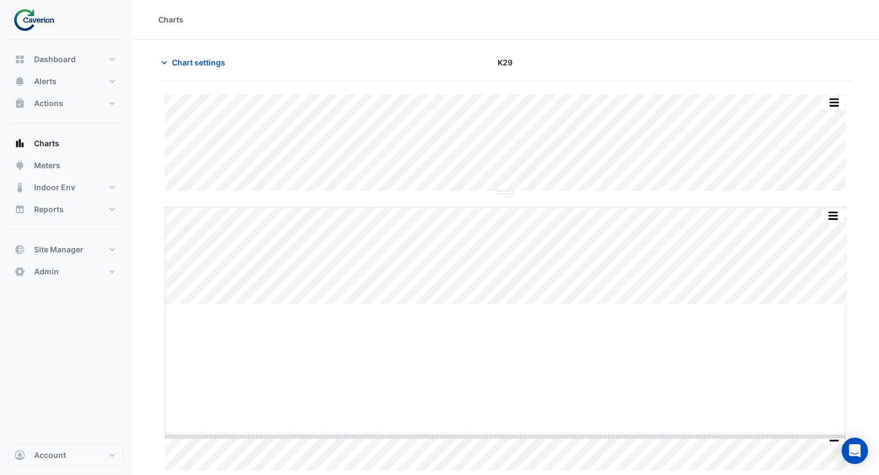
drag, startPoint x: 508, startPoint y: 305, endPoint x: 507, endPoint y: 437, distance: 131.9
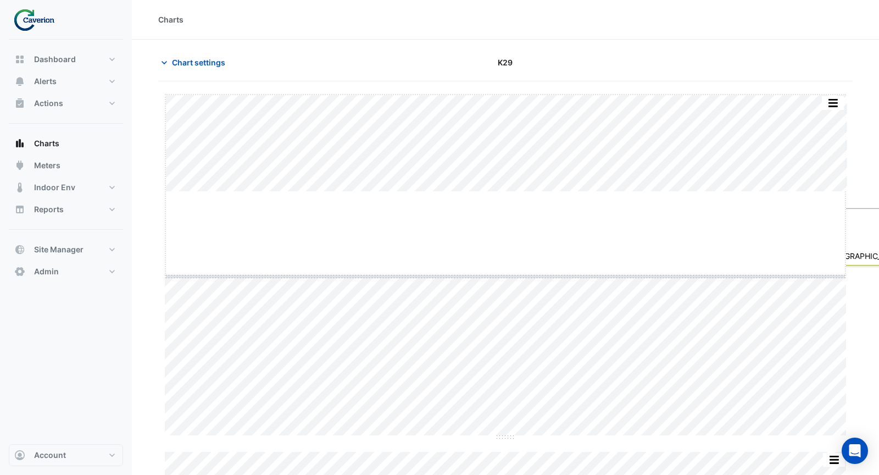
drag, startPoint x: 508, startPoint y: 190, endPoint x: 508, endPoint y: 275, distance: 84.6
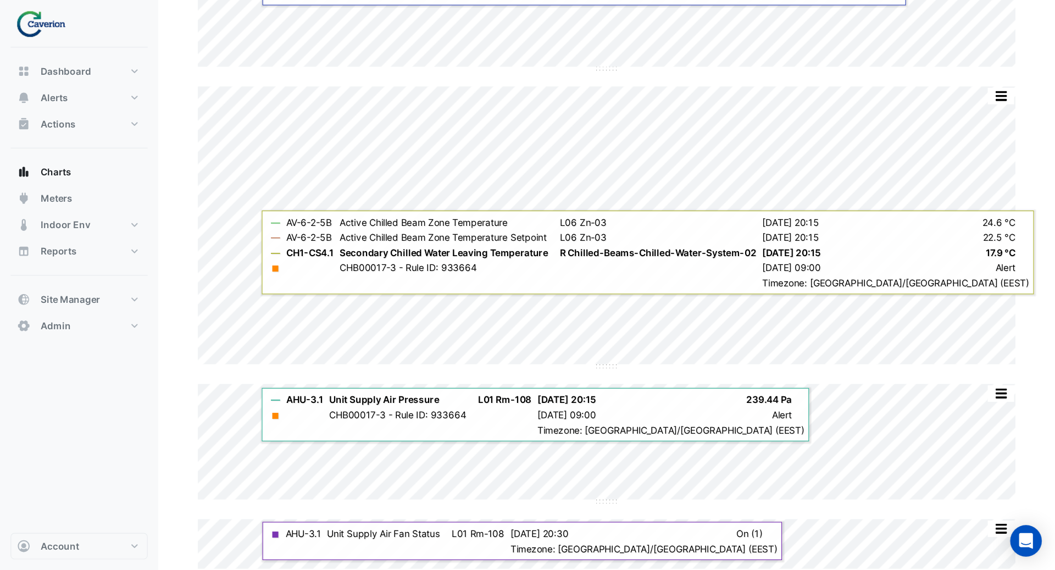
scroll to position [129, 0]
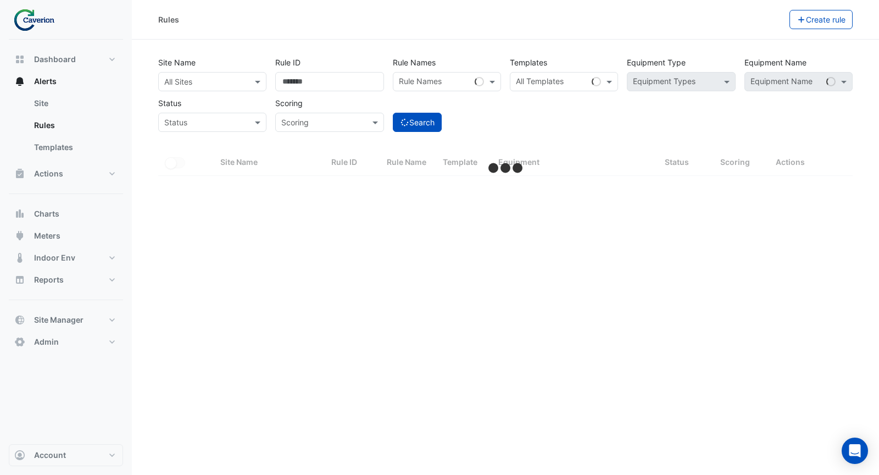
select select "***"
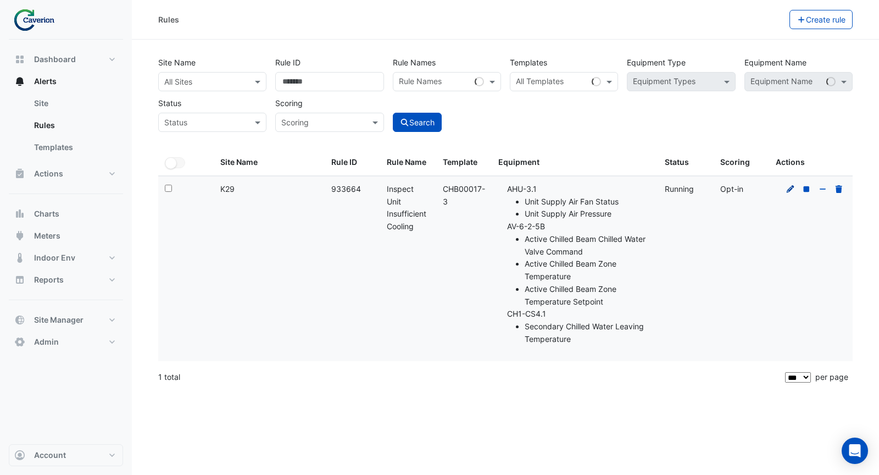
click at [788, 188] on icon at bounding box center [791, 189] width 10 height 8
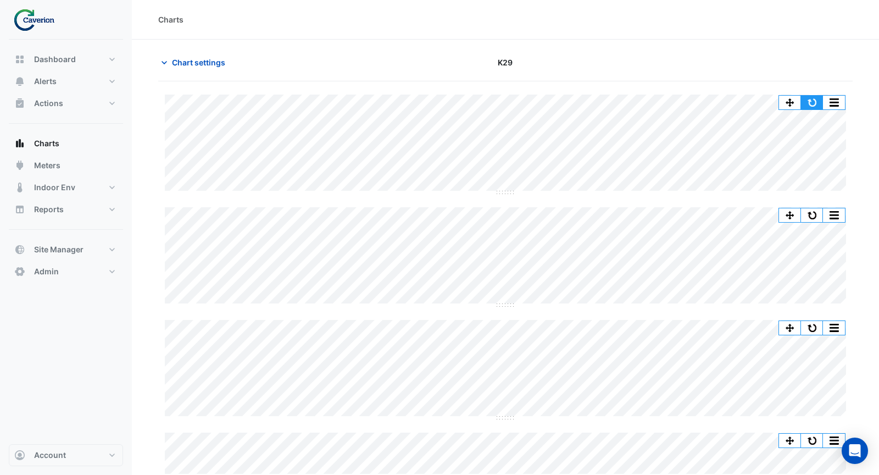
click at [814, 98] on button "button" at bounding box center [812, 103] width 22 height 14
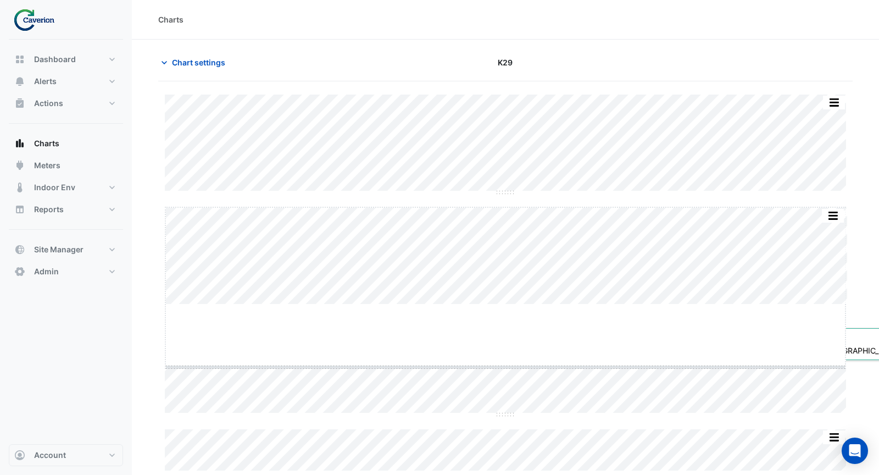
drag, startPoint x: 504, startPoint y: 303, endPoint x: 504, endPoint y: 368, distance: 64.3
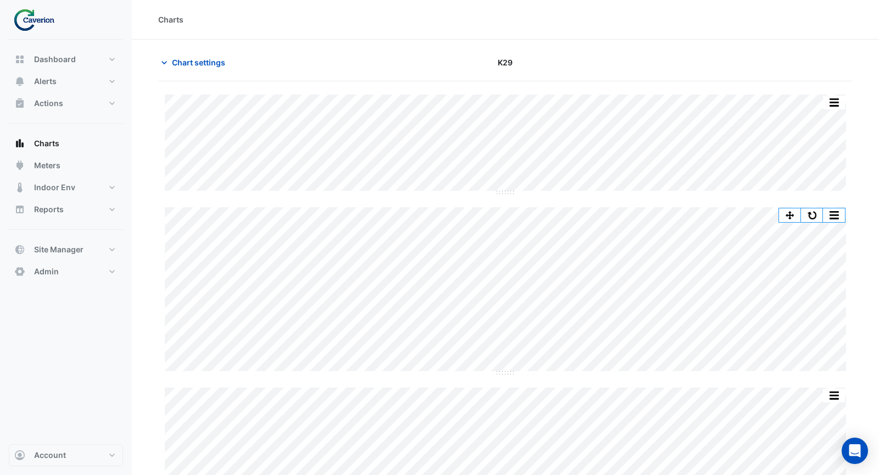
click at [503, 398] on div "Split by Equip Split All Split None Print Save as JPEG Save as PNG Pivot Data T…" at bounding box center [505, 318] width 694 height 447
drag, startPoint x: 504, startPoint y: 373, endPoint x: 504, endPoint y: 397, distance: 24.7
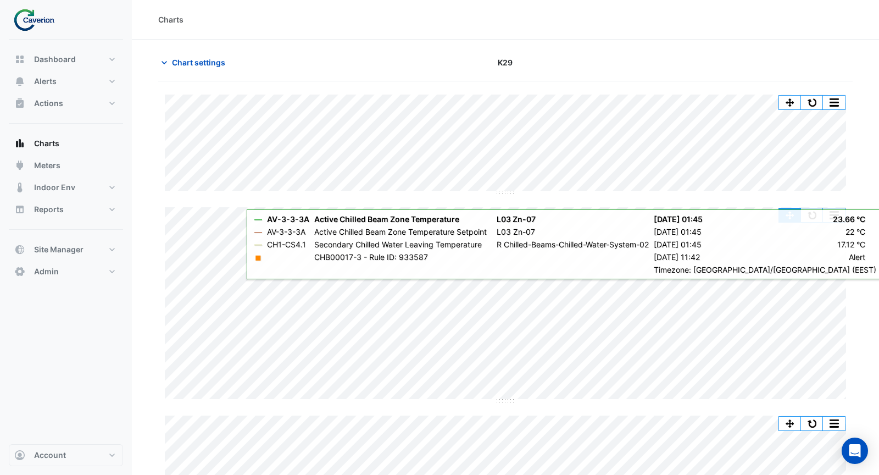
click at [790, 214] on button "button" at bounding box center [790, 215] width 22 height 14
click at [815, 215] on button "button" at bounding box center [812, 215] width 22 height 14
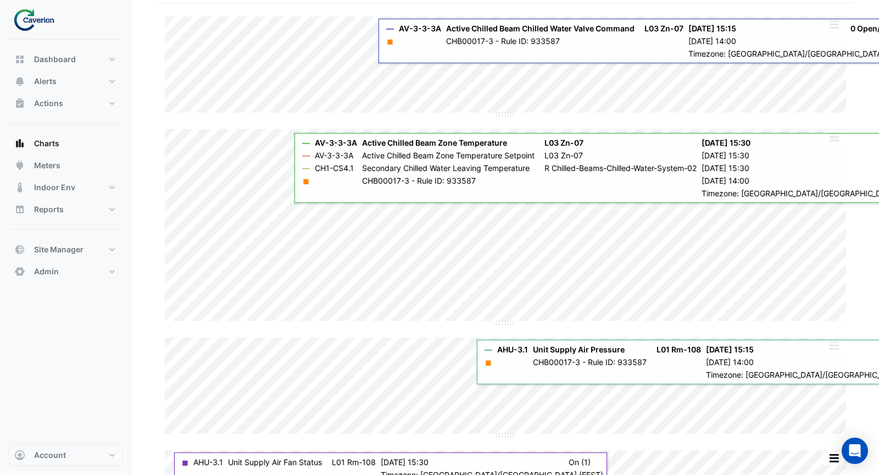
scroll to position [84, 0]
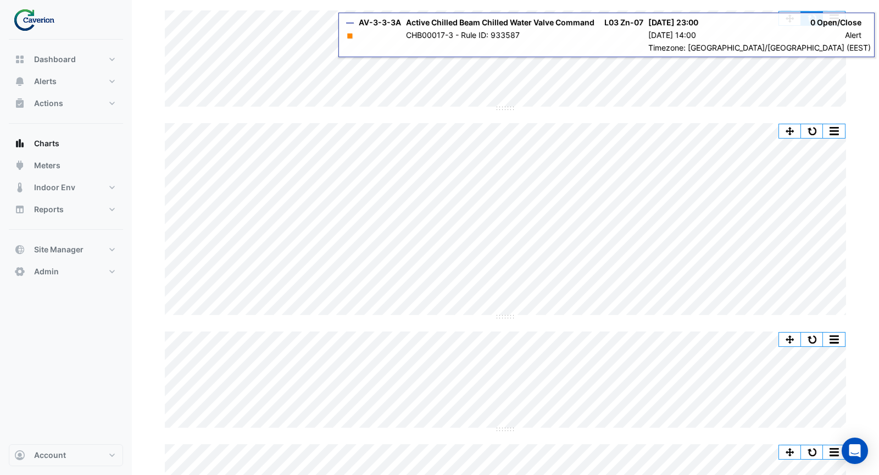
click at [814, 18] on button "button" at bounding box center [812, 19] width 22 height 14
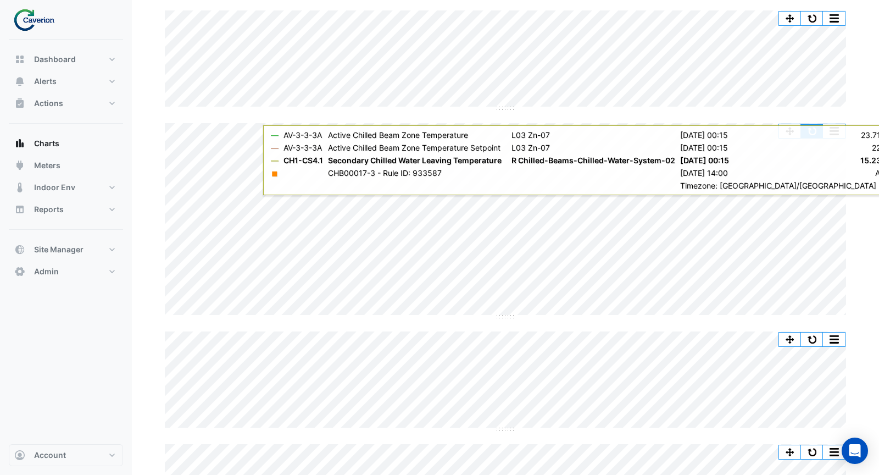
click at [816, 135] on button "button" at bounding box center [812, 131] width 22 height 14
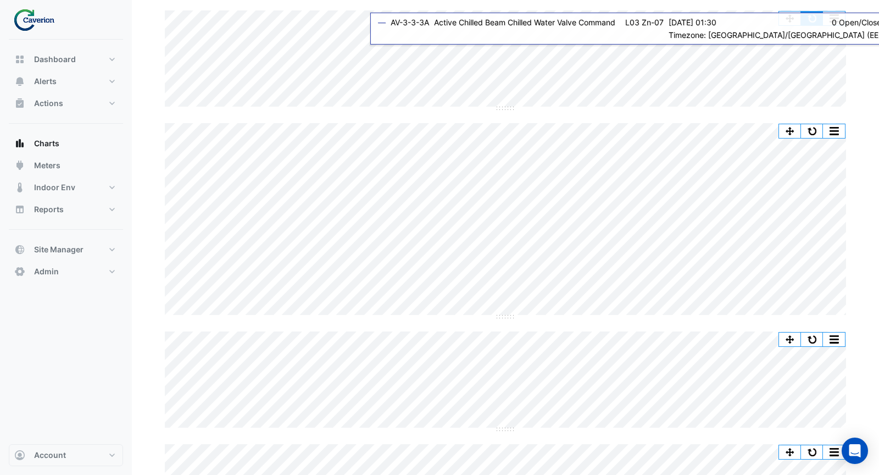
click at [816, 18] on button "button" at bounding box center [812, 19] width 22 height 14
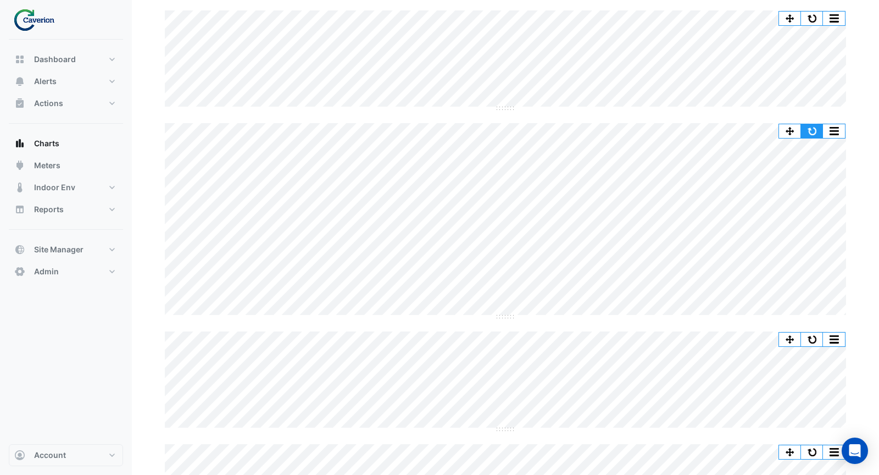
click at [814, 130] on button "button" at bounding box center [812, 131] width 22 height 14
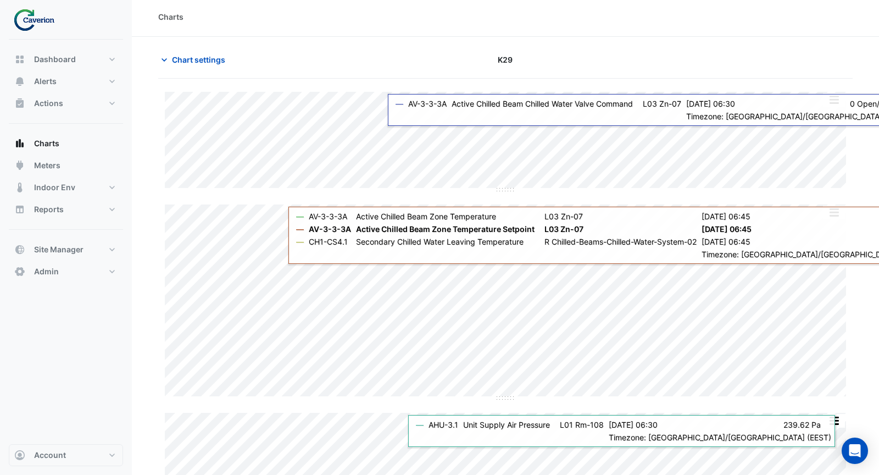
scroll to position [0, 0]
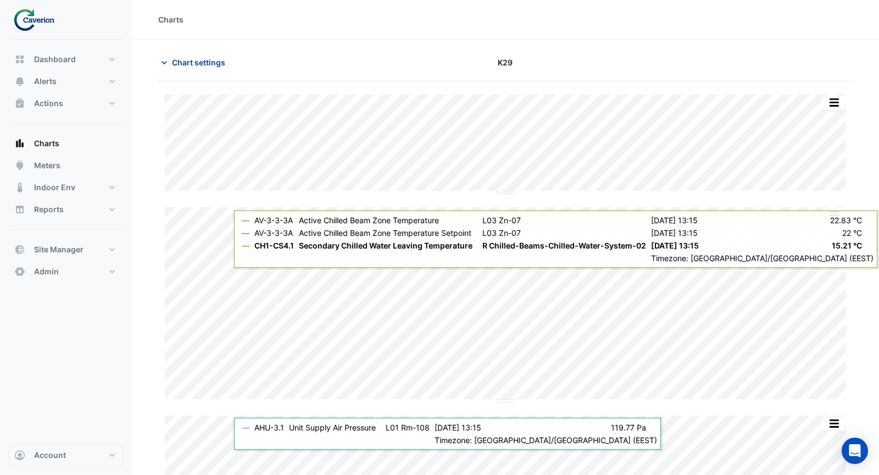
click at [194, 60] on span "Chart settings" at bounding box center [198, 63] width 53 height 12
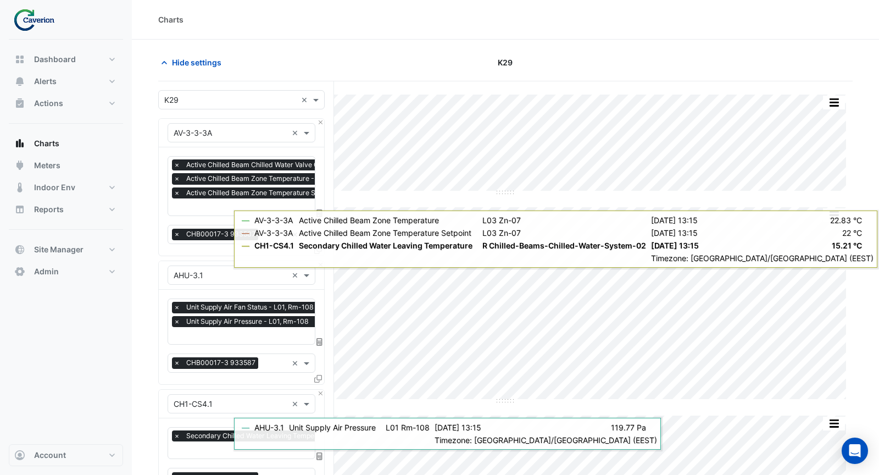
click at [224, 202] on input "text" at bounding box center [284, 208] width 221 height 12
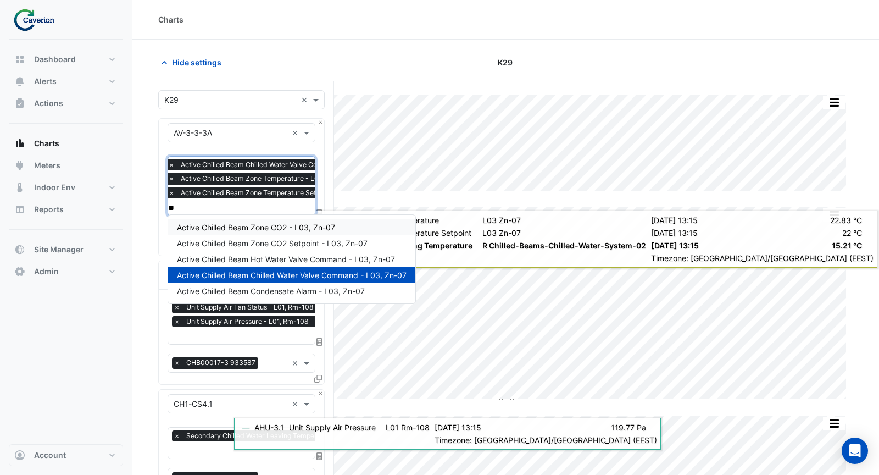
type input "*"
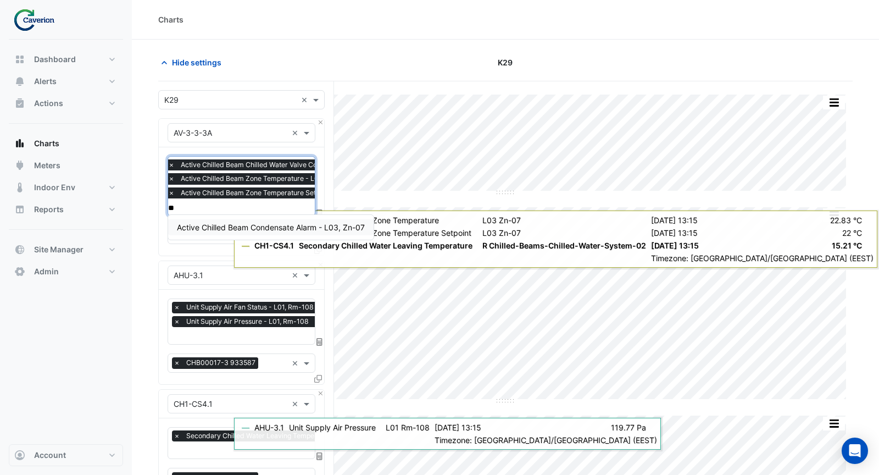
type input "*"
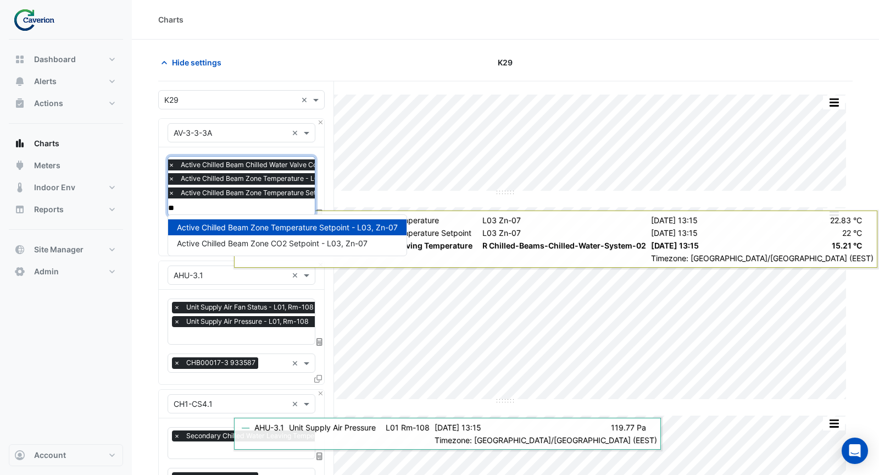
type input "*"
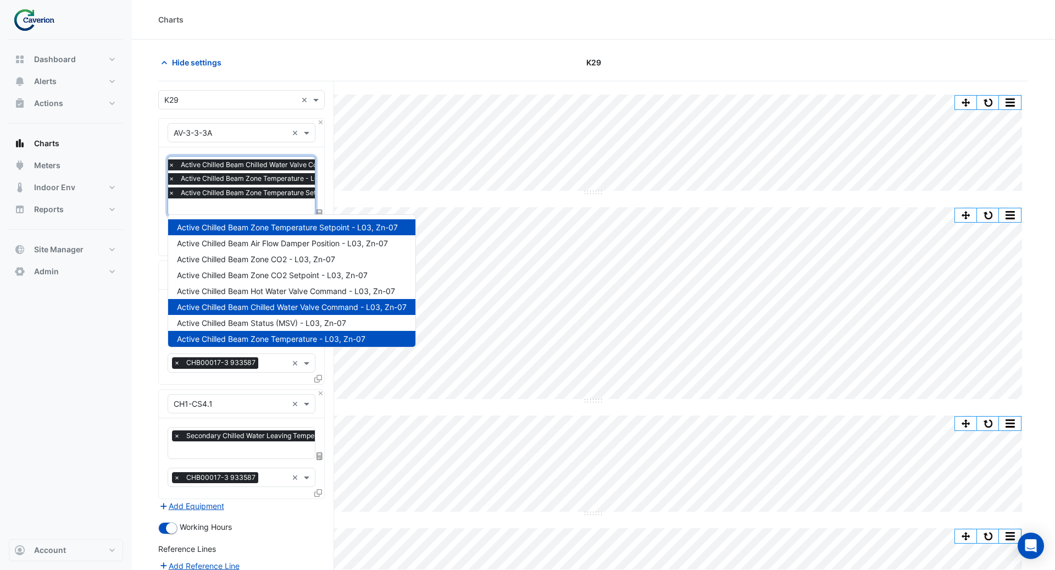
click at [746, 60] on div at bounding box center [888, 62] width 294 height 19
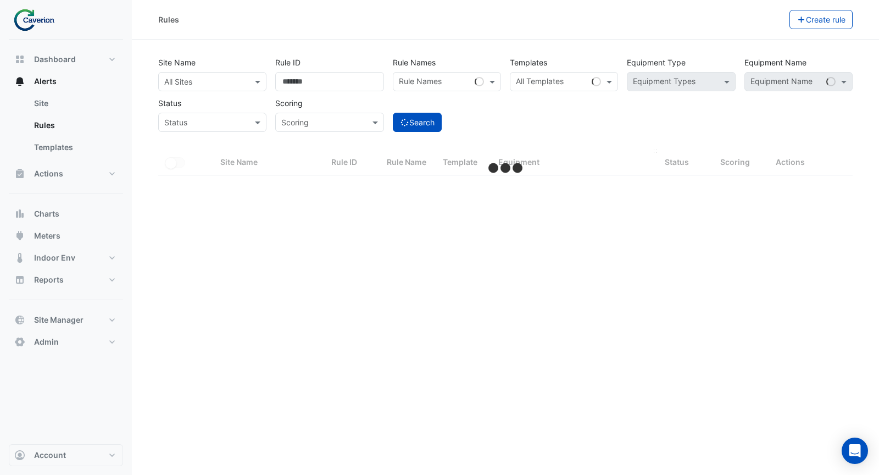
select select "***"
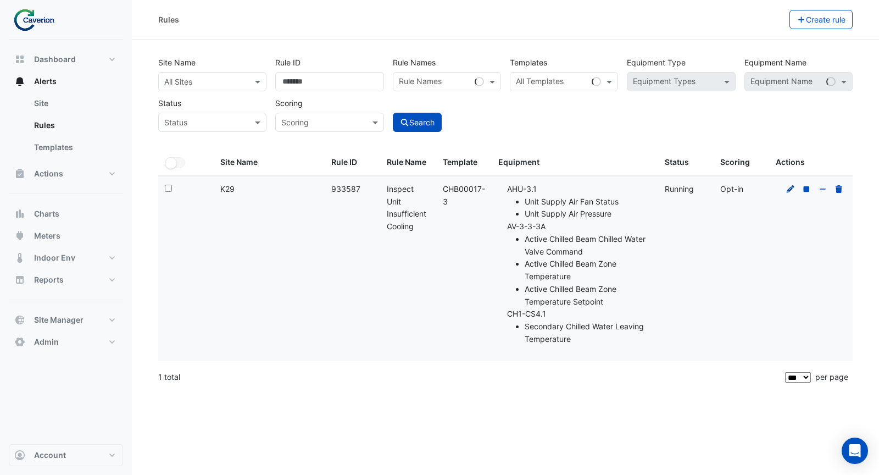
click at [788, 189] on icon at bounding box center [791, 189] width 8 height 8
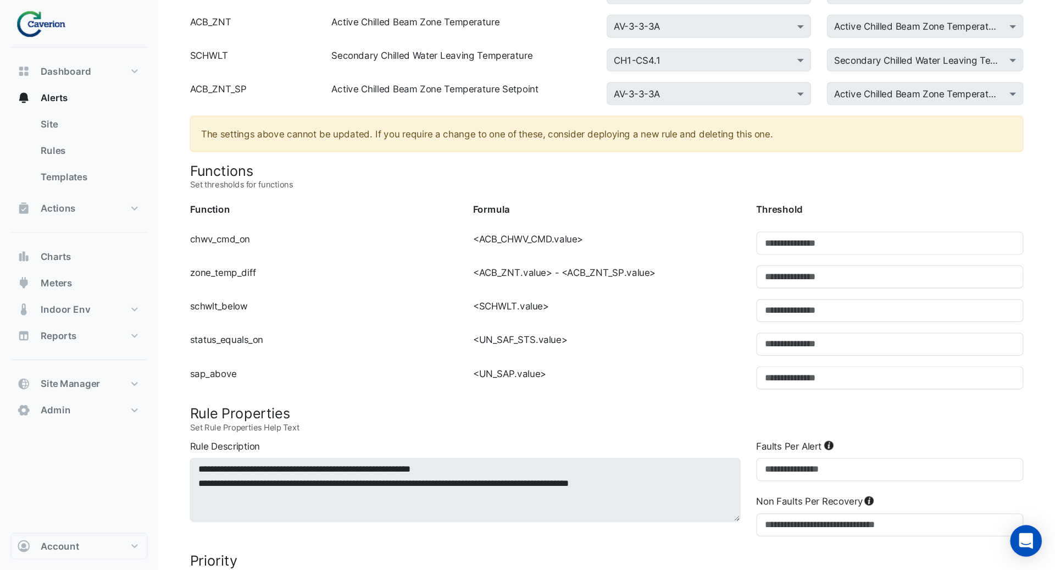
scroll to position [243, 0]
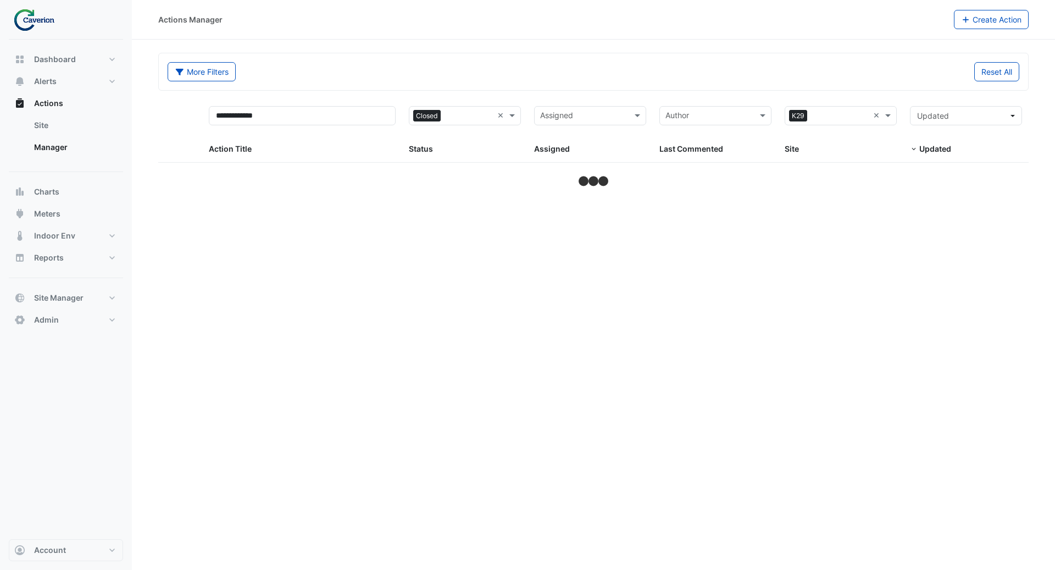
select select "***"
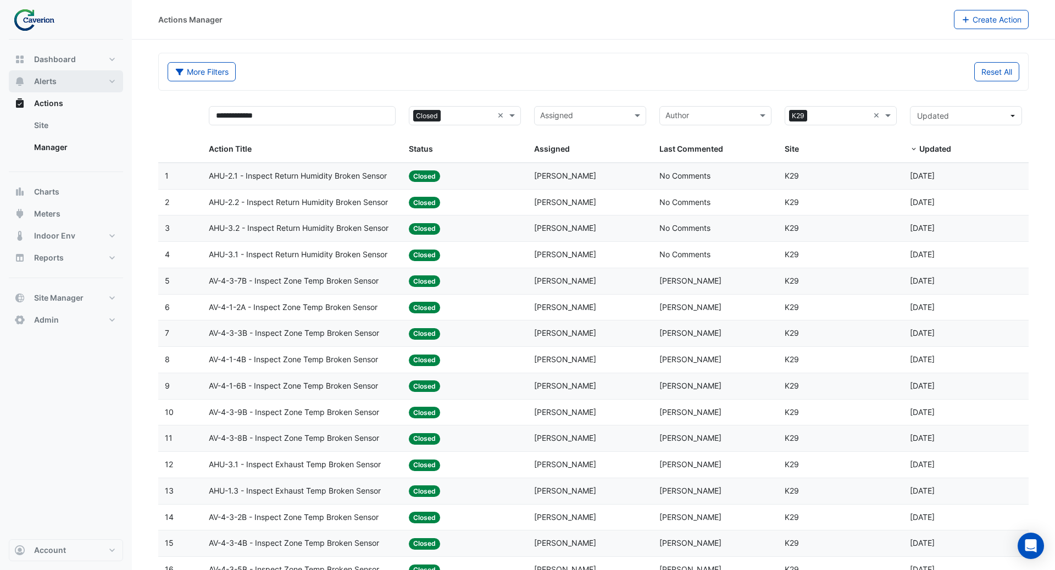
click at [58, 79] on button "Alerts" at bounding box center [66, 81] width 114 height 22
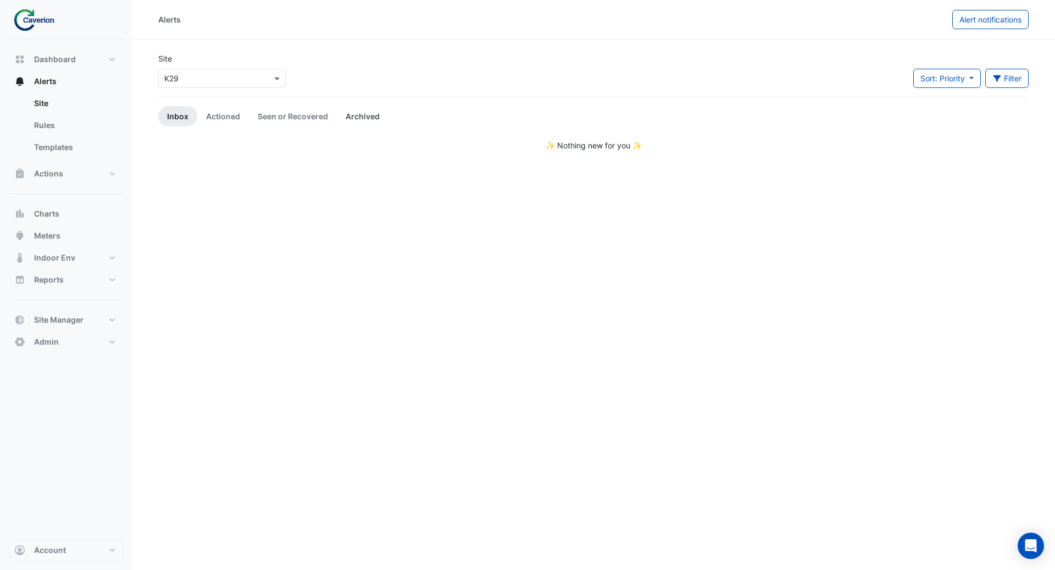
click at [360, 108] on link "Archived" at bounding box center [363, 116] width 52 height 20
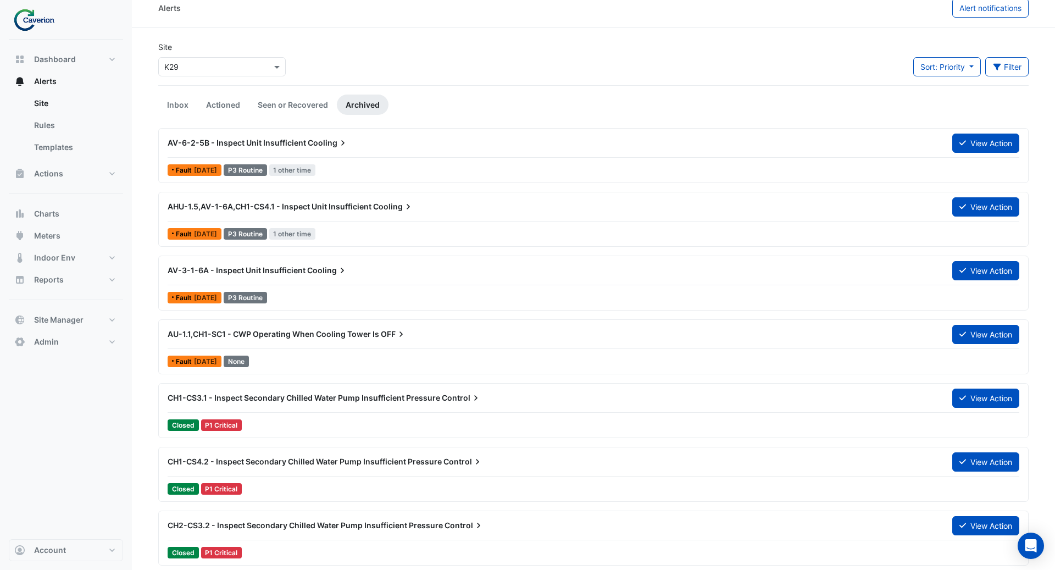
scroll to position [12, 0]
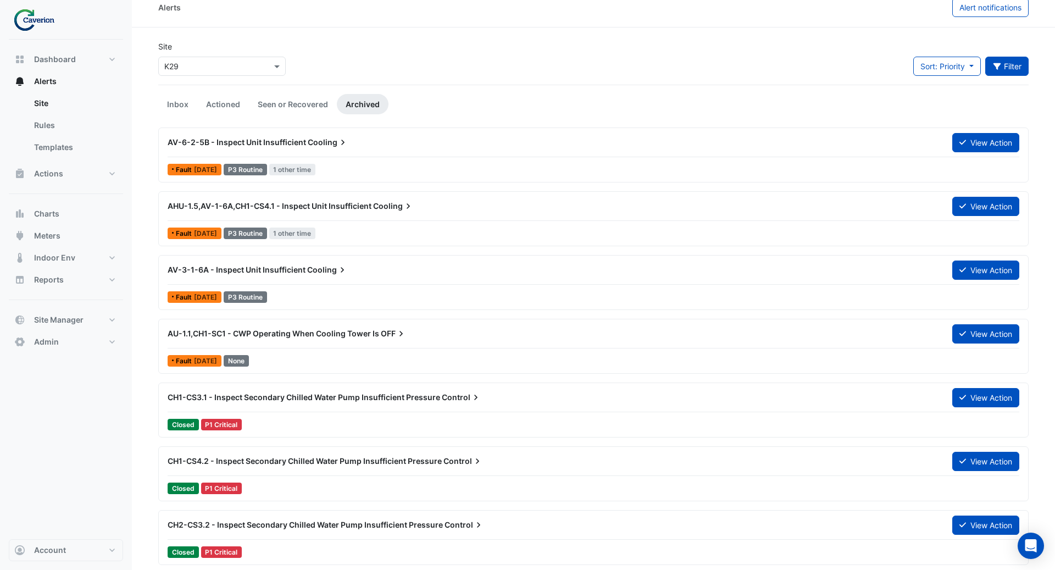
click at [1005, 63] on button "Filter" at bounding box center [1007, 66] width 44 height 19
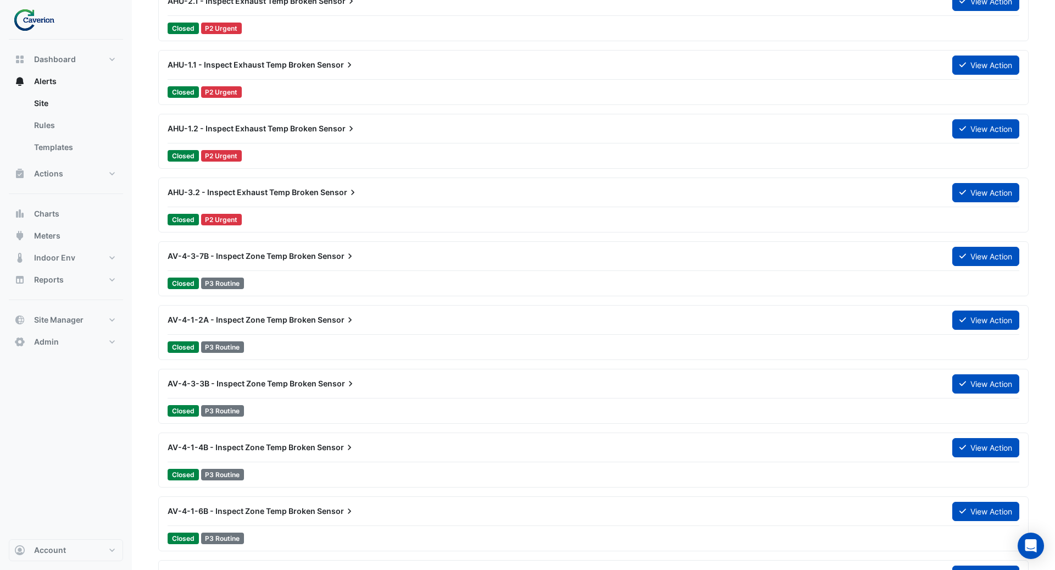
scroll to position [596, 0]
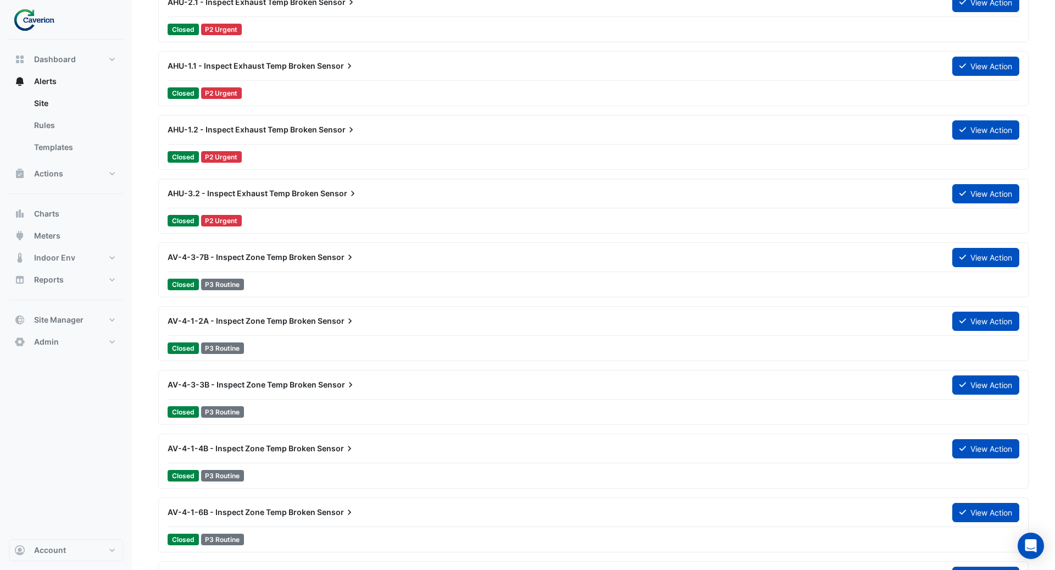
type input "**********"
click at [290, 257] on span "AV-4-3-7B - Inspect Zone Temp Broken" at bounding box center [242, 256] width 148 height 9
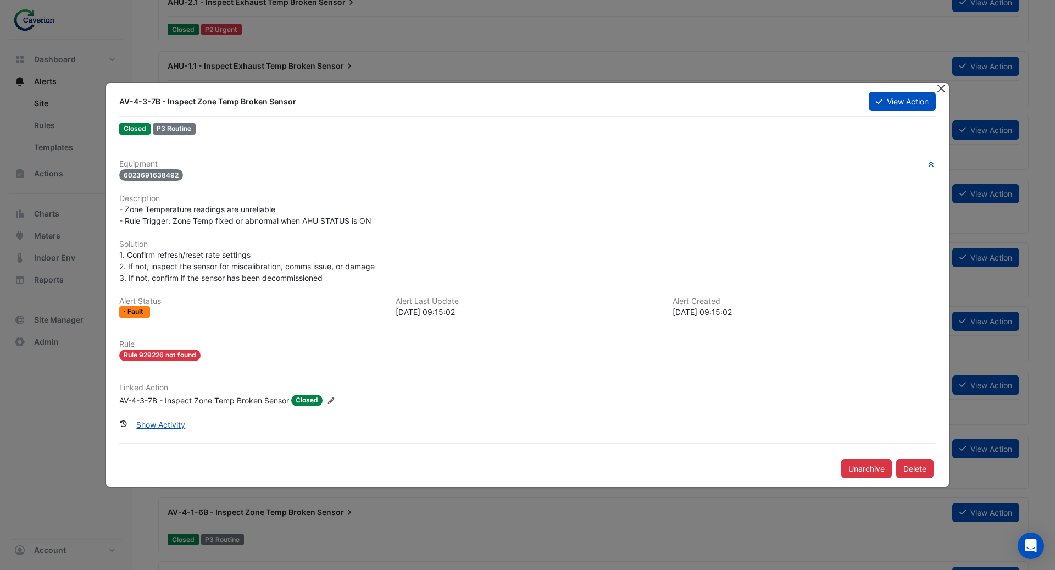
click at [940, 90] on button "Close" at bounding box center [941, 89] width 12 height 12
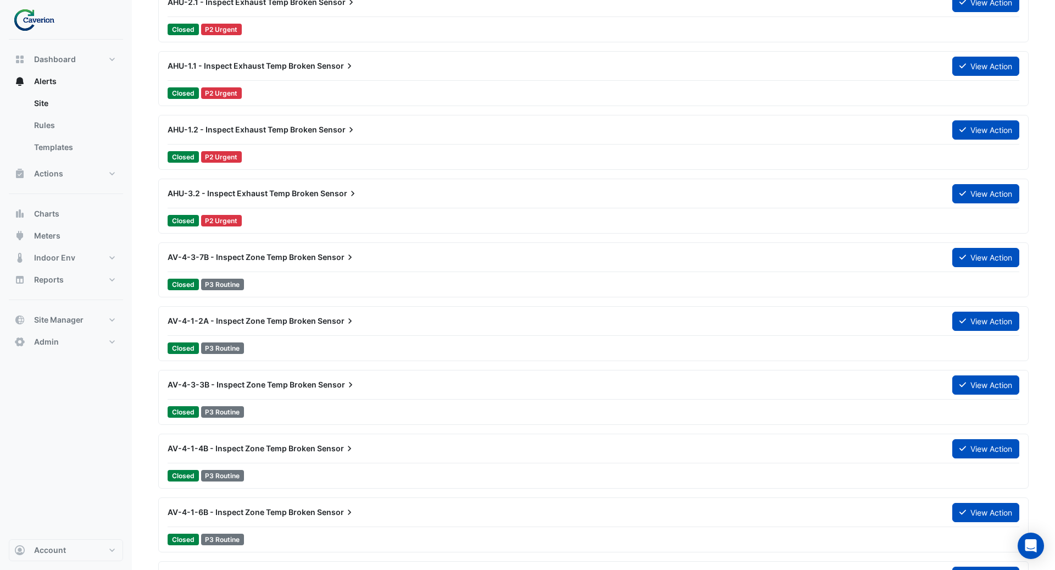
click at [334, 188] on span "Sensor" at bounding box center [339, 193] width 38 height 11
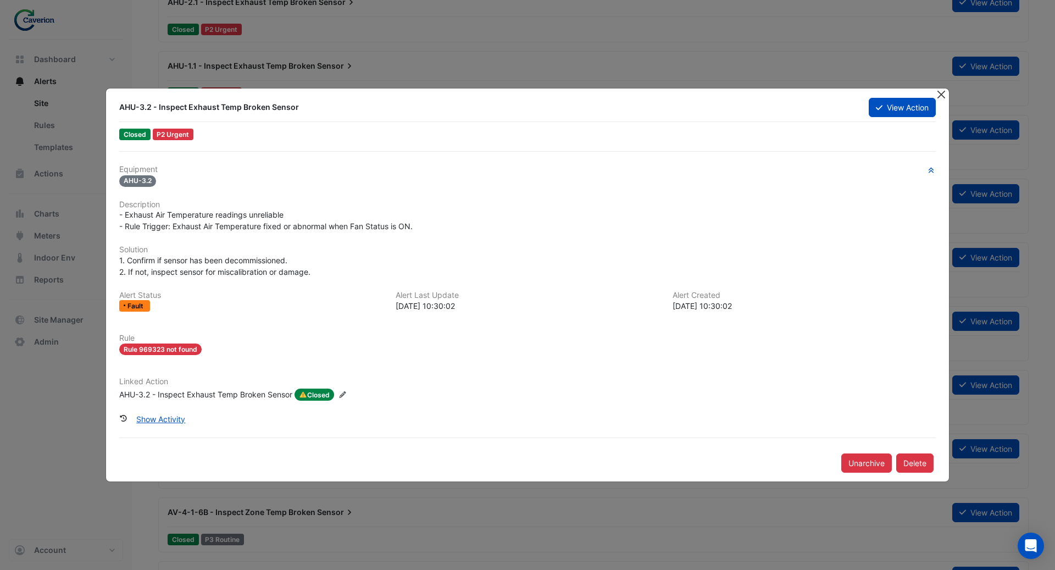
click at [940, 97] on button "Close" at bounding box center [941, 94] width 12 height 12
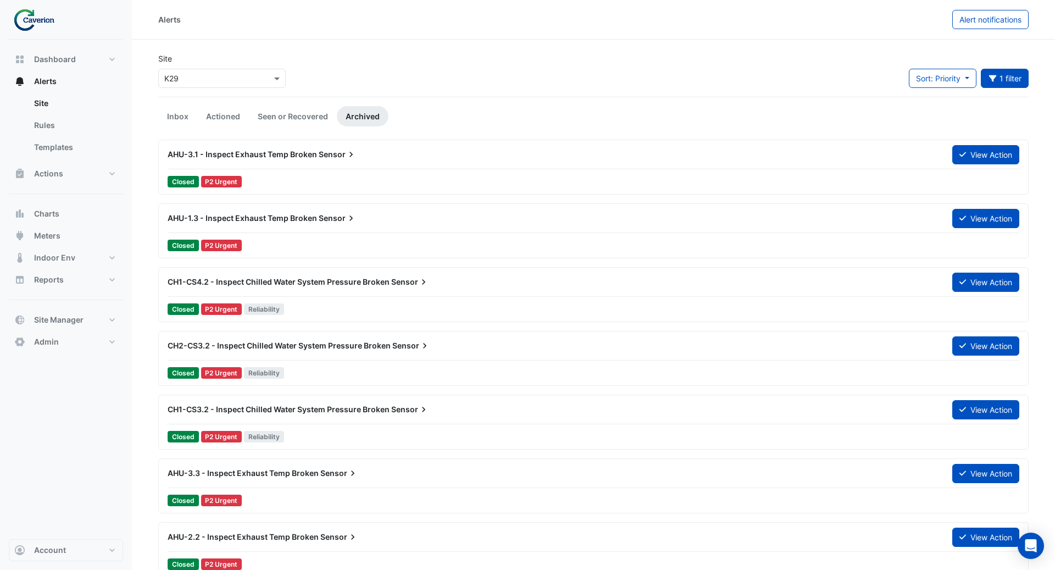
click at [321, 154] on span "Sensor" at bounding box center [338, 154] width 38 height 11
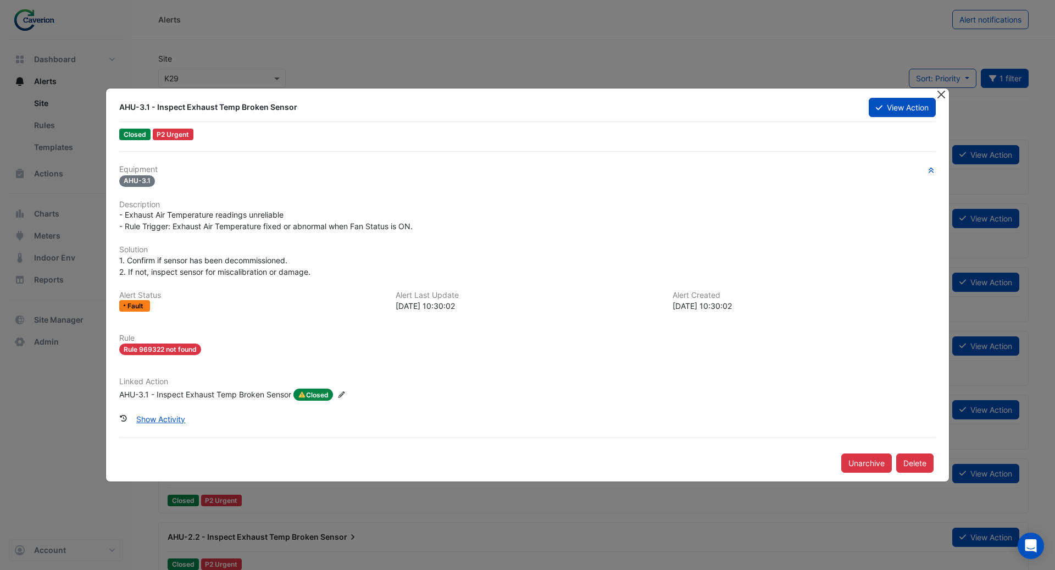
click at [943, 97] on button "Close" at bounding box center [941, 94] width 12 height 12
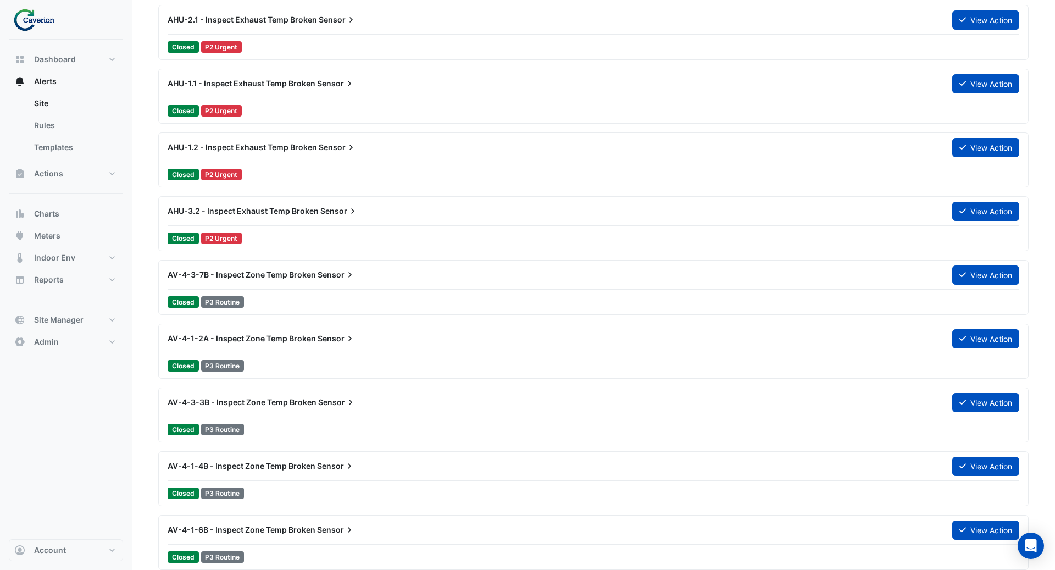
scroll to position [580, 0]
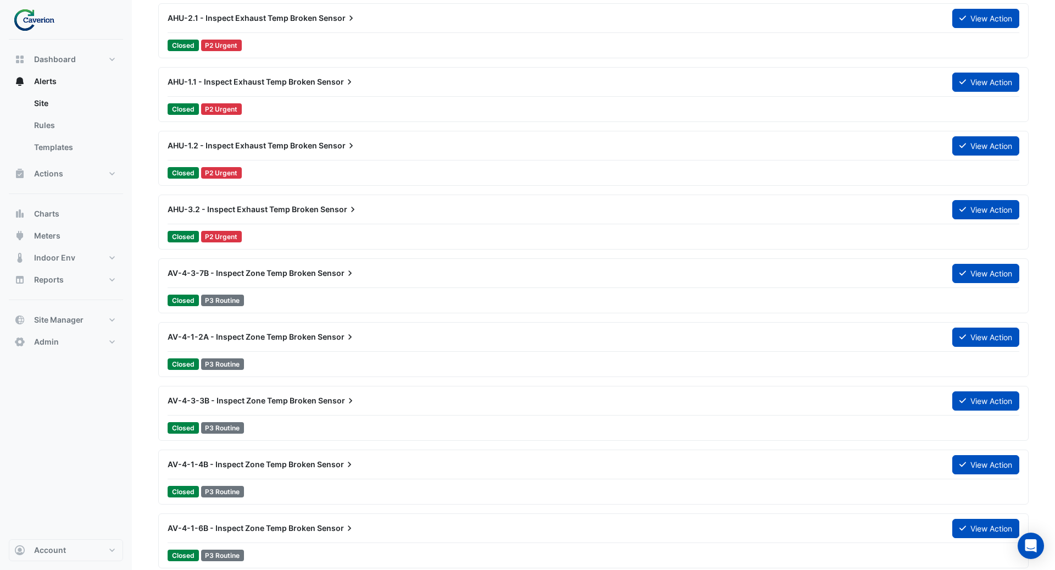
click at [271, 277] on div "AV-4-3-7B - Inspect Zone Temp Broken Sensor" at bounding box center [553, 273] width 785 height 20
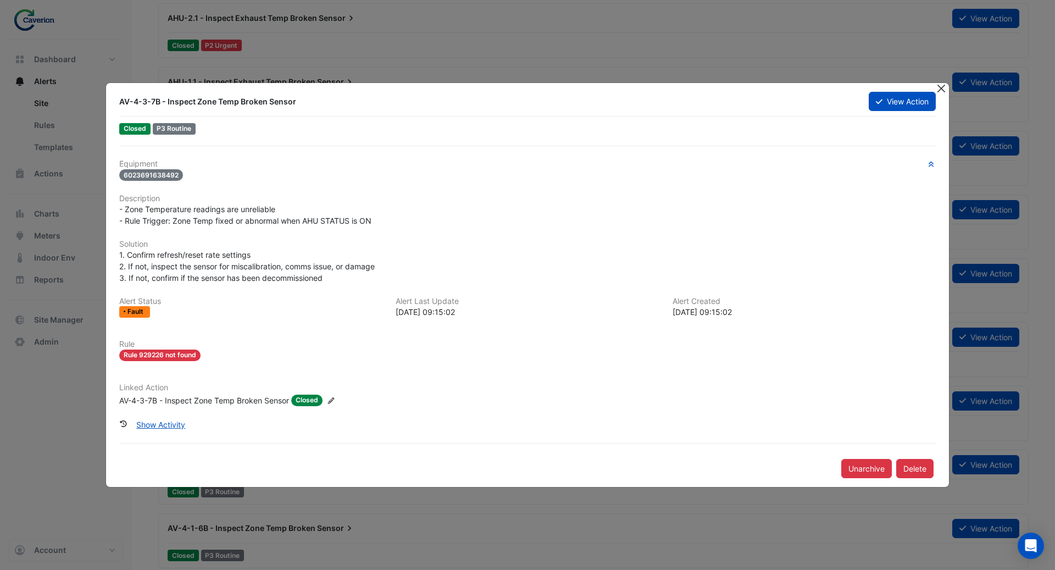
click at [939, 87] on button "Close" at bounding box center [941, 89] width 12 height 12
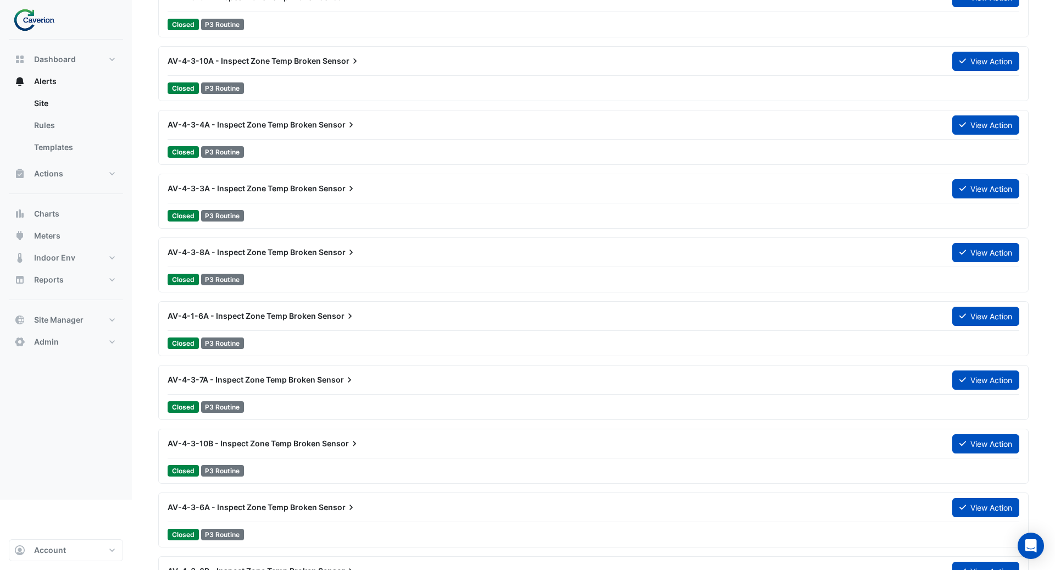
scroll to position [1907, 0]
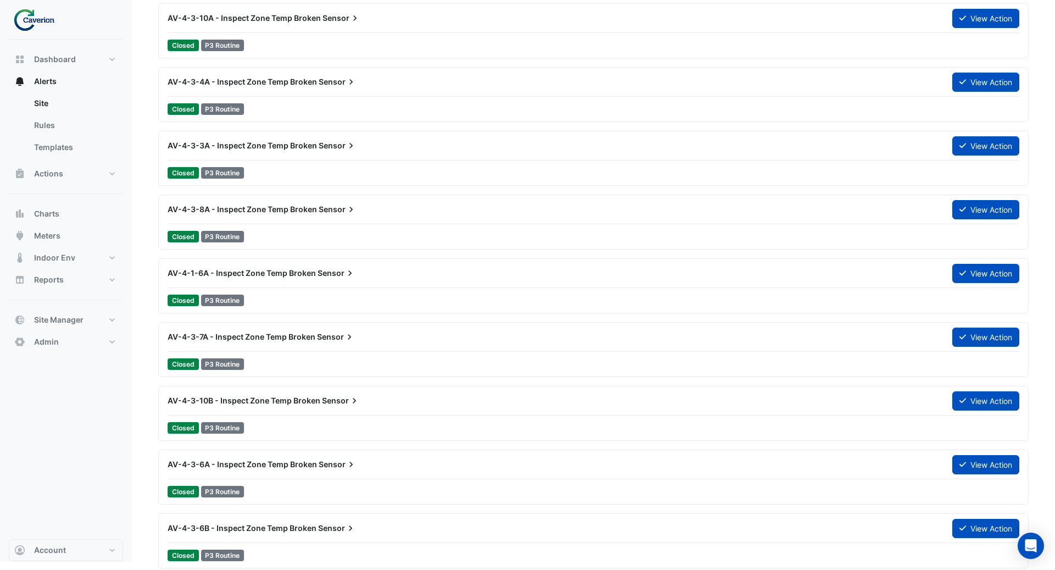
click at [248, 280] on div "AV-4-1-6A - Inspect Zone Temp Broken Sensor View Action" at bounding box center [594, 275] width 852 height 25
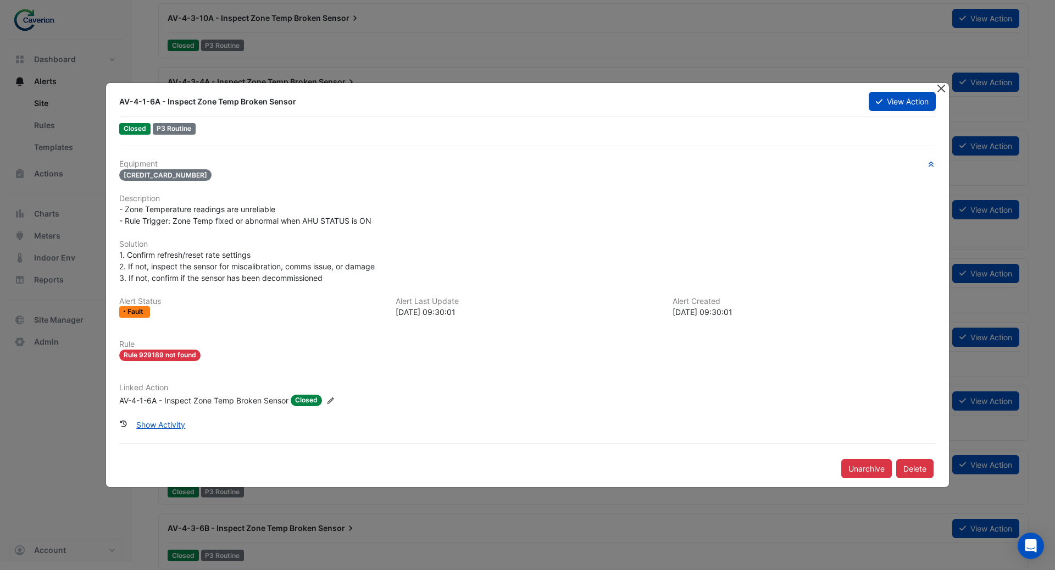
click at [941, 92] on button "Close" at bounding box center [941, 89] width 12 height 12
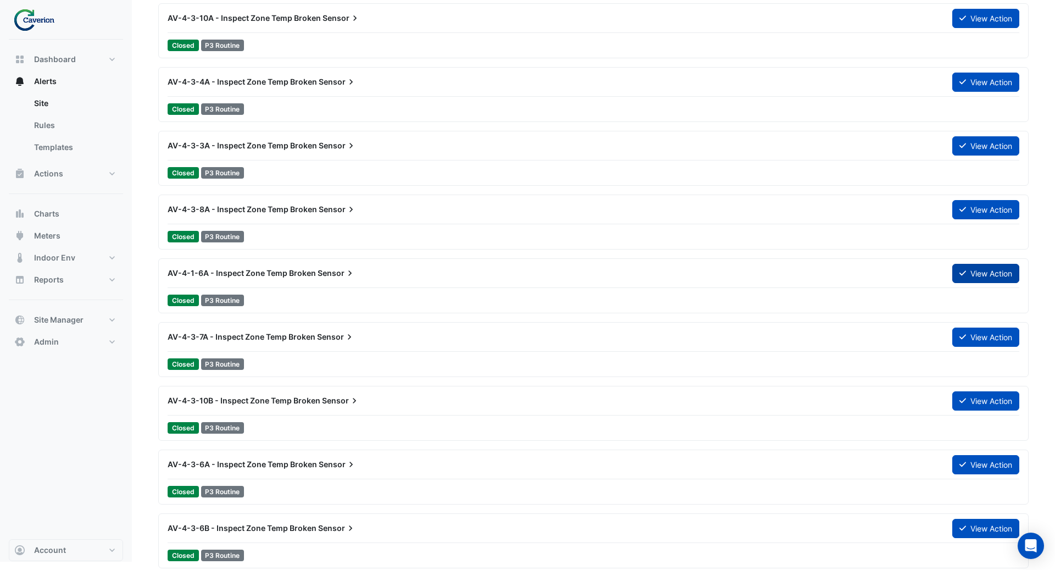
click at [991, 273] on button "View Action" at bounding box center [985, 273] width 67 height 19
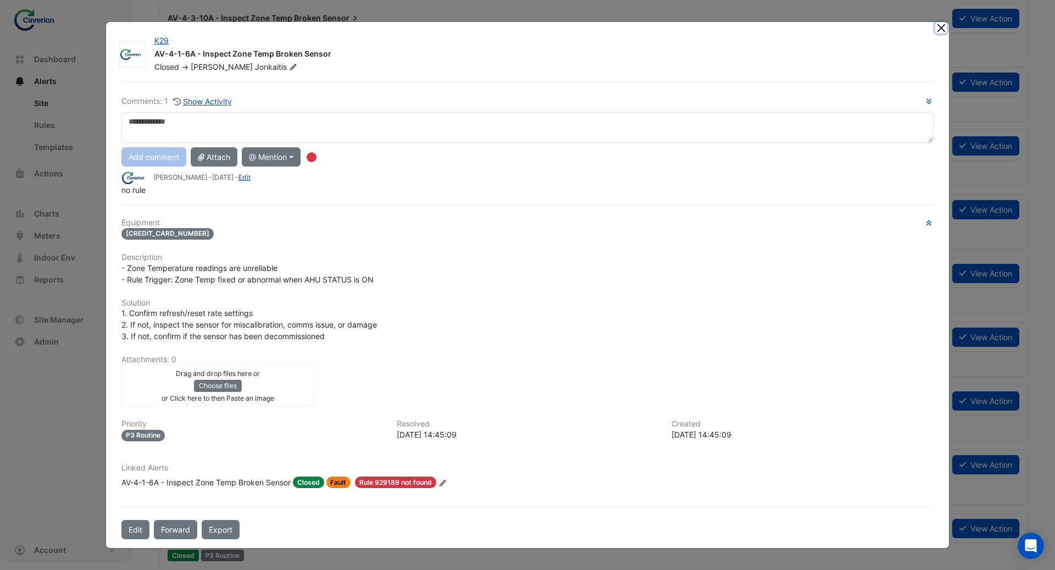
click at [942, 28] on button "Close" at bounding box center [941, 28] width 12 height 12
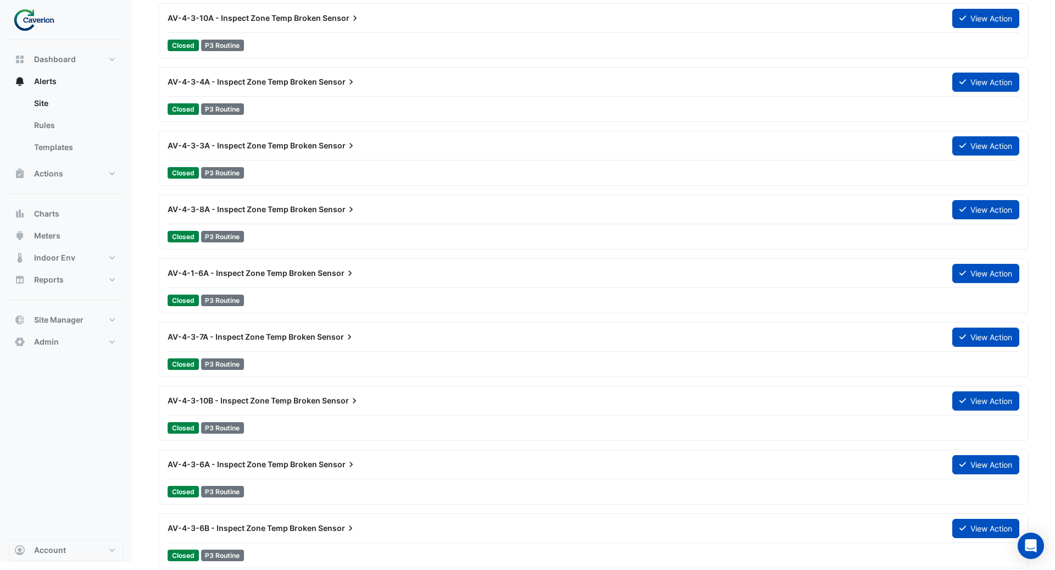
click at [251, 194] on div "AV-4-3-8A - Inspect Zone Temp Broken Sensor View Action Closed P3 Routine" at bounding box center [593, 221] width 870 height 55
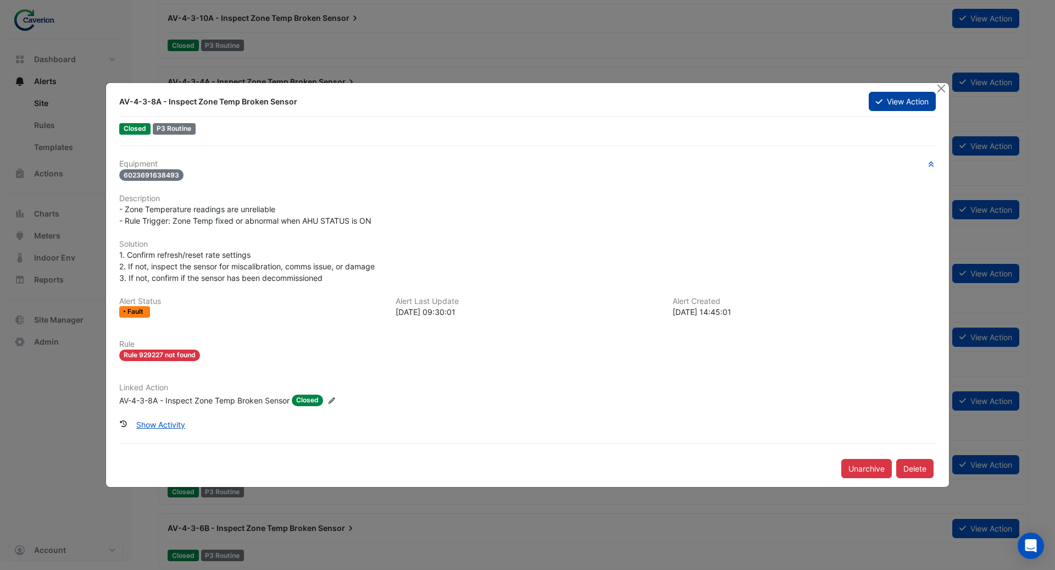
click at [897, 104] on button "View Action" at bounding box center [902, 101] width 67 height 19
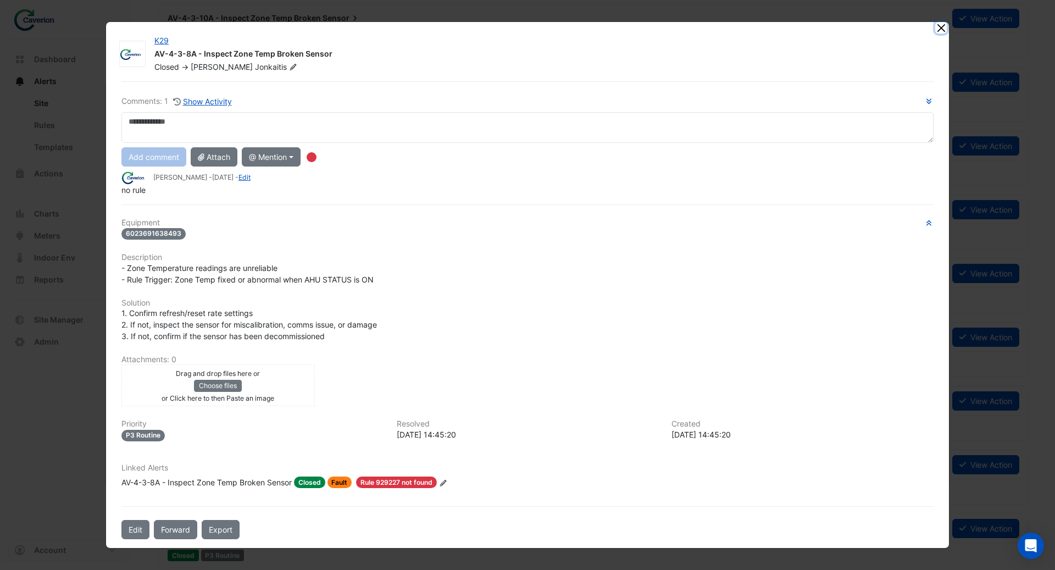
click at [939, 30] on button "Close" at bounding box center [941, 28] width 12 height 12
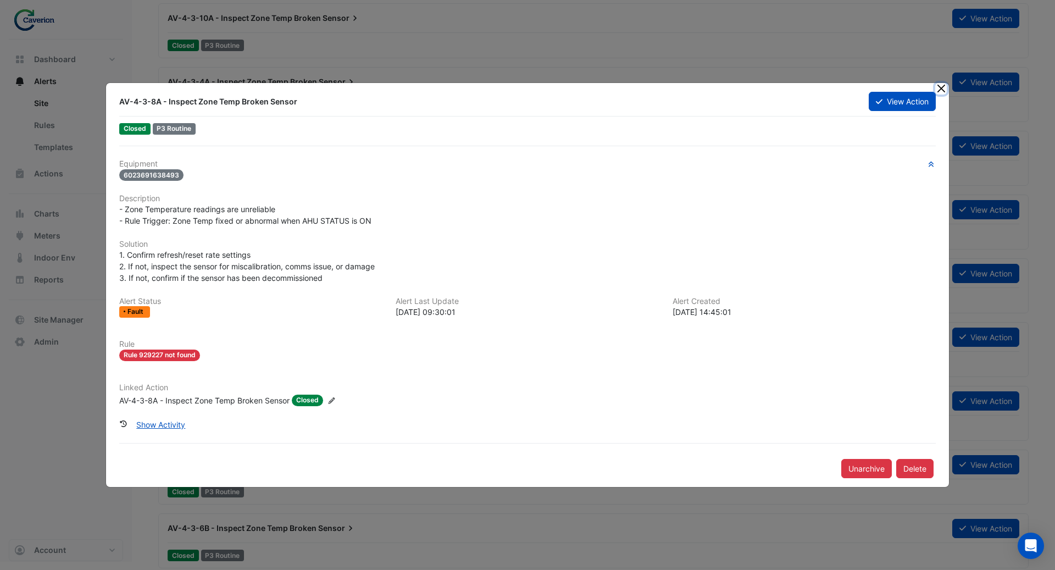
click at [944, 91] on button "Close" at bounding box center [941, 89] width 12 height 12
